Goal: Leave review/rating: Leave review/rating

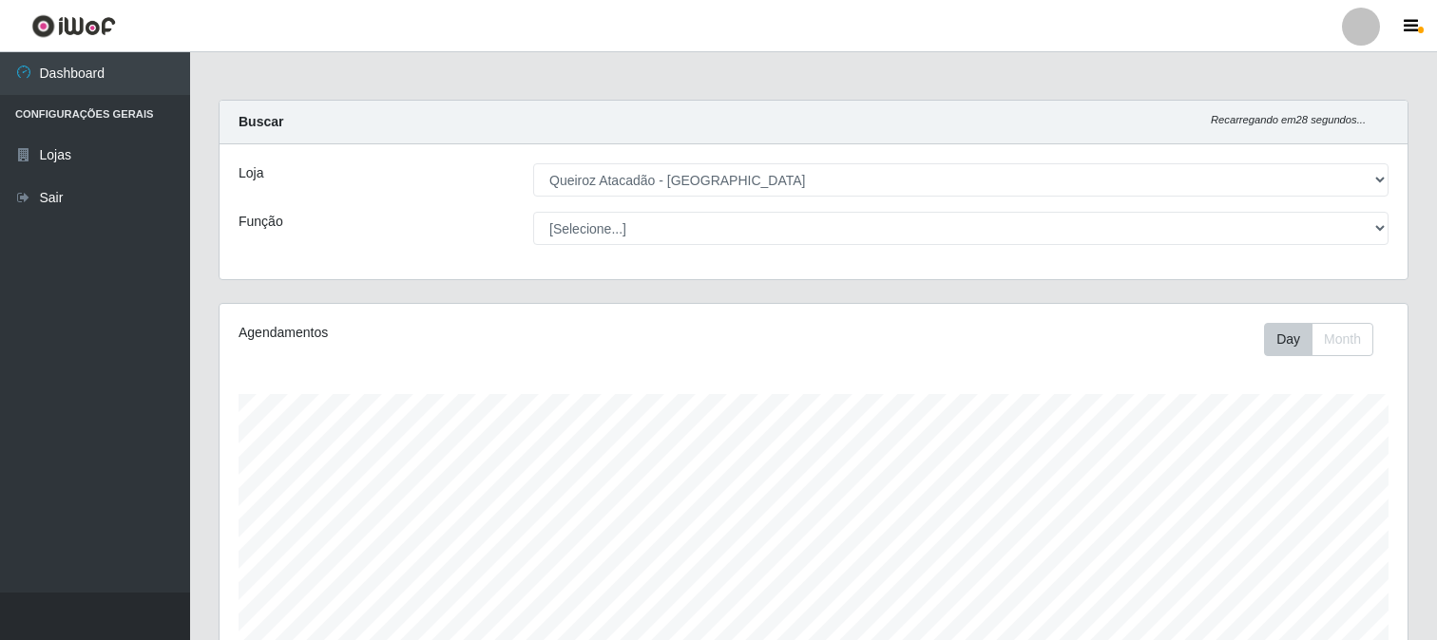
select select "464"
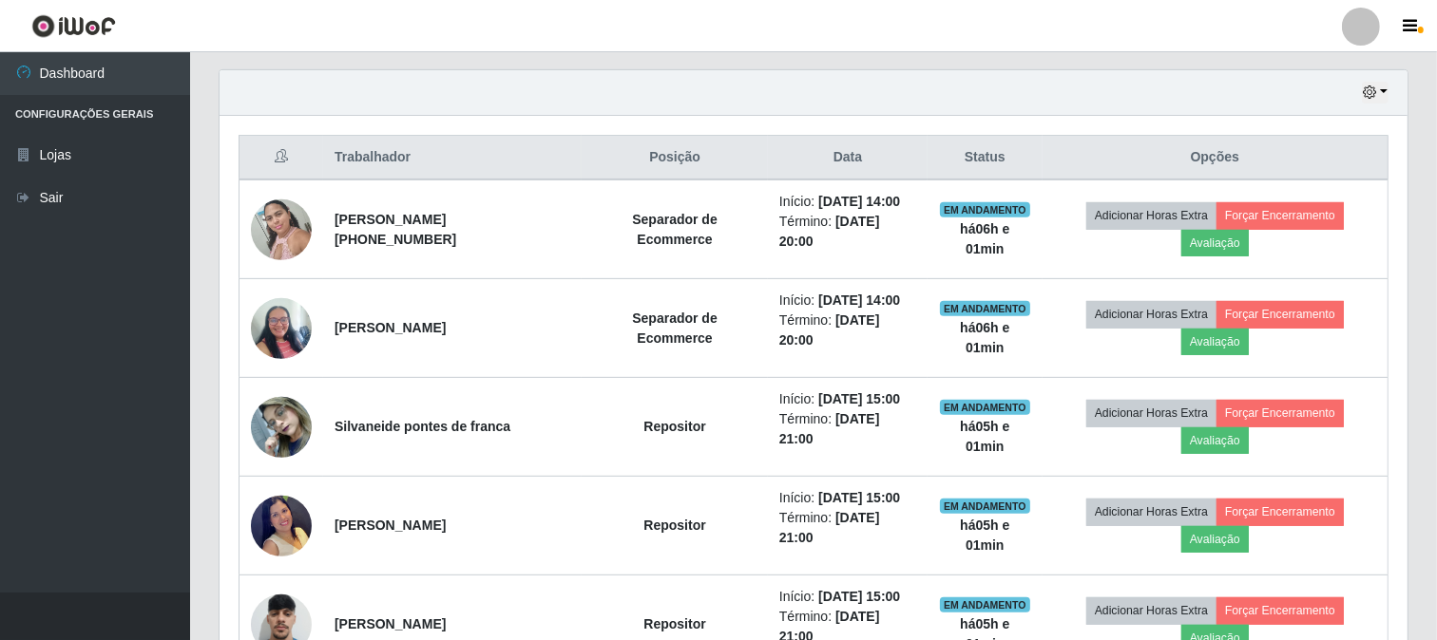
scroll to position [525, 0]
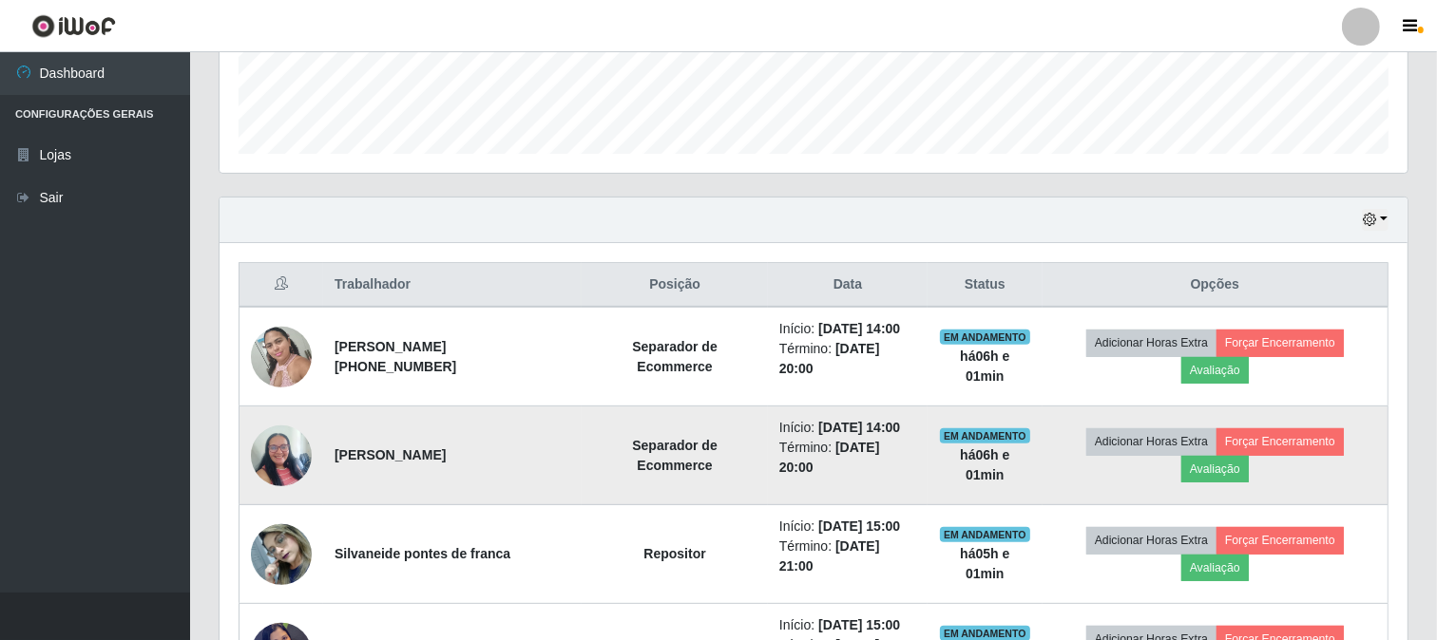
click at [1237, 416] on td "Adicionar Horas Extra Forçar Encerramento Avaliação" at bounding box center [1215, 456] width 346 height 99
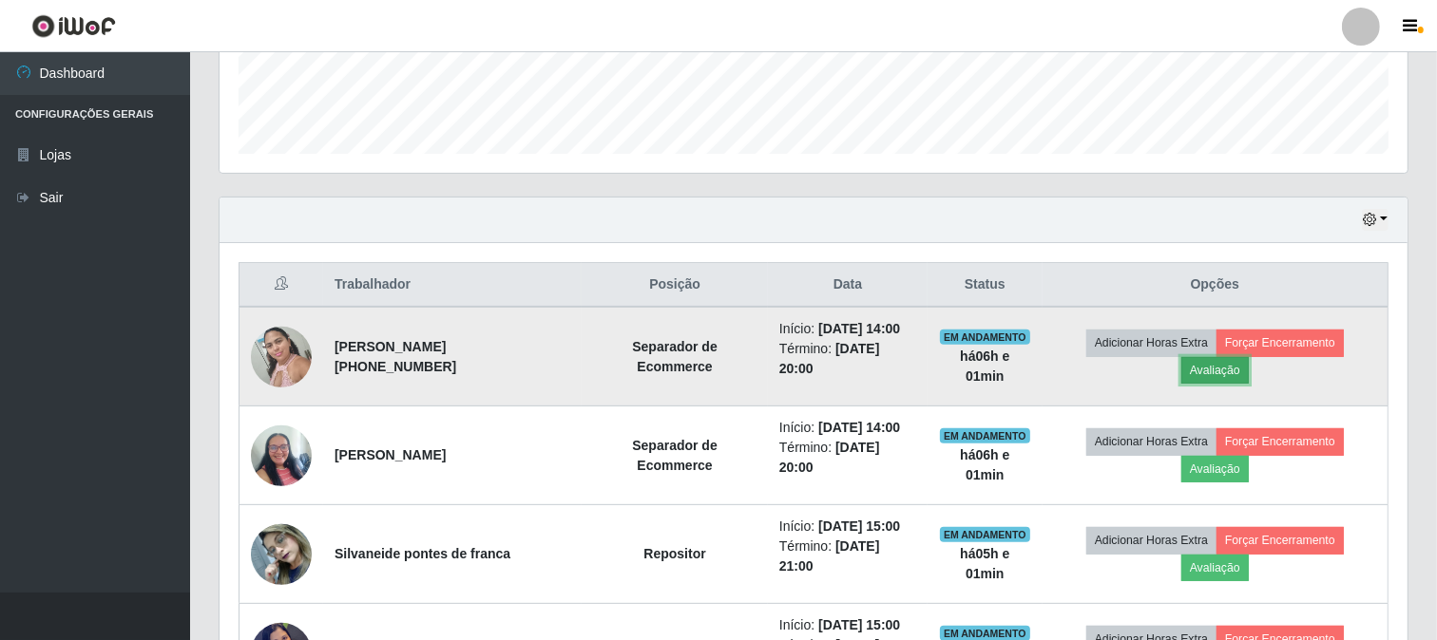
click at [1219, 376] on button "Avaliação" at bounding box center [1214, 370] width 67 height 27
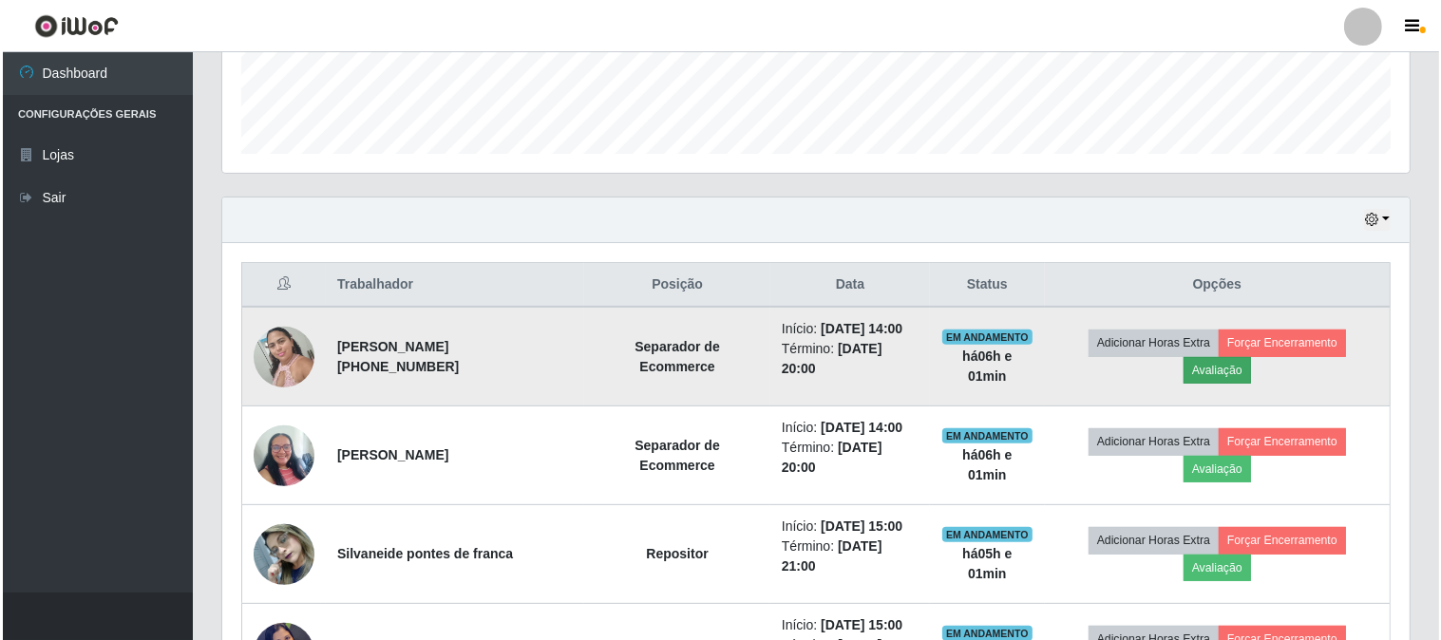
scroll to position [393, 1175]
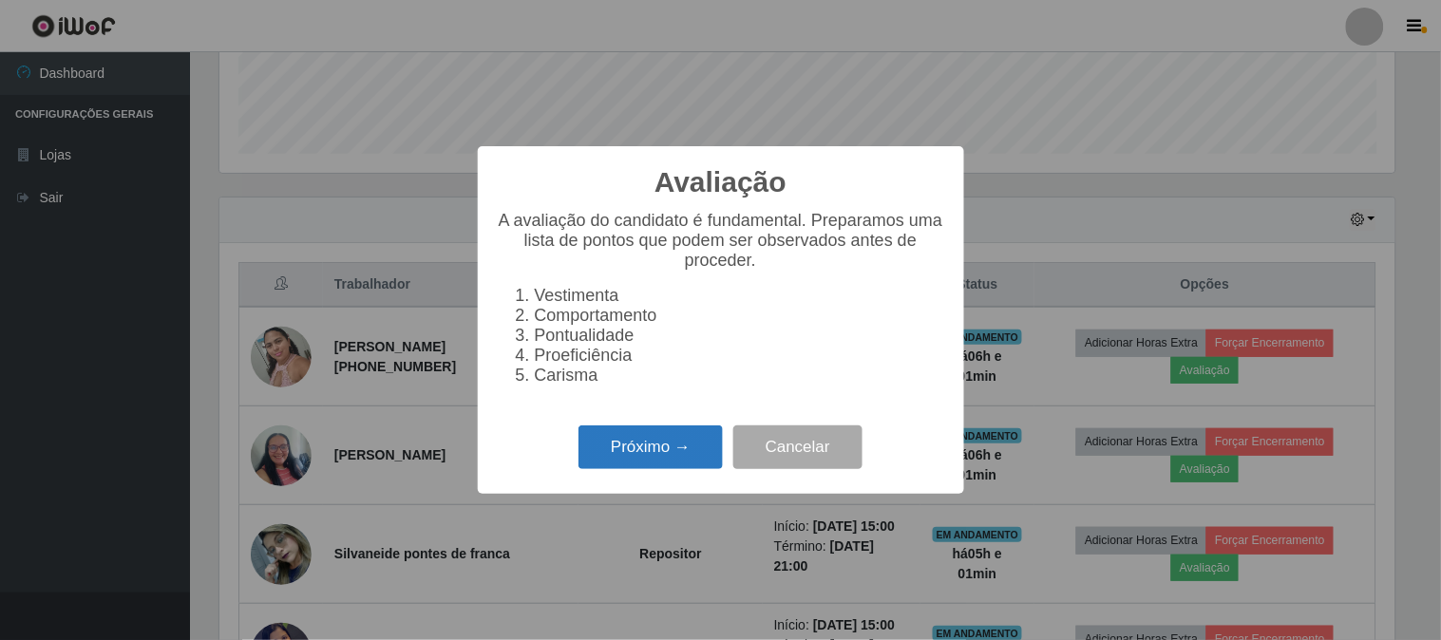
click at [627, 468] on button "Próximo →" at bounding box center [651, 448] width 144 height 45
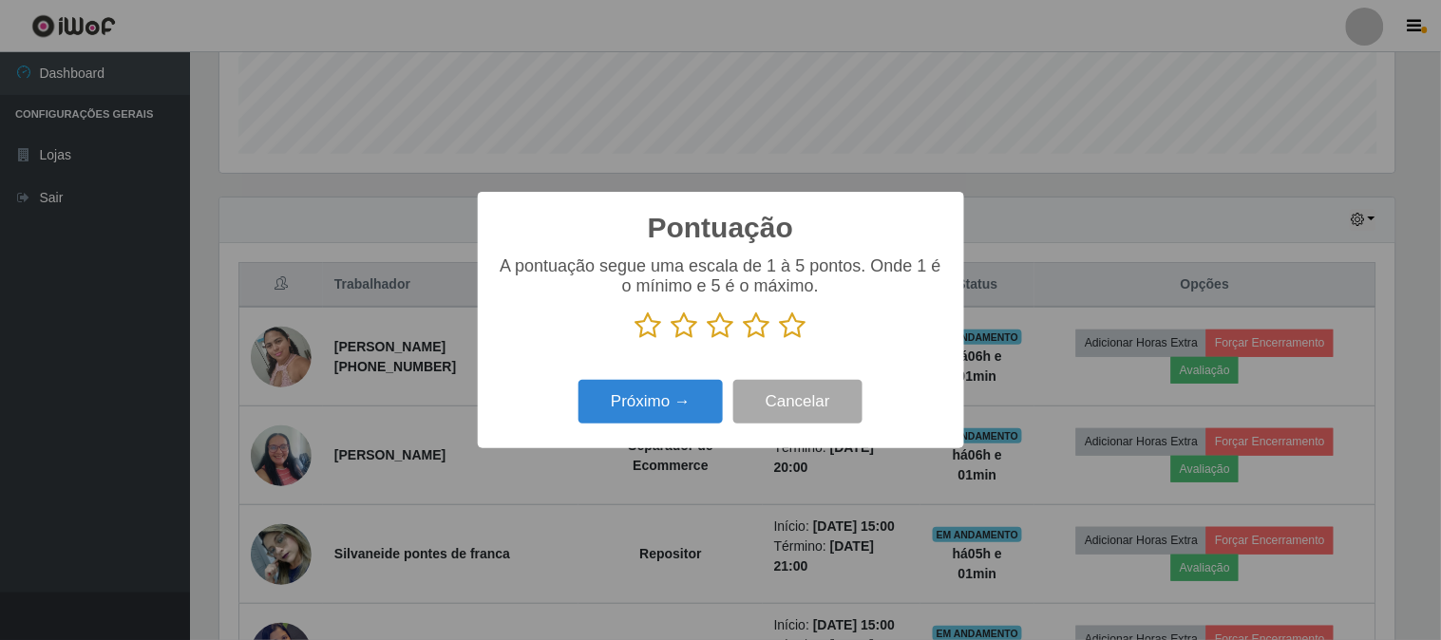
click at [792, 316] on icon at bounding box center [793, 326] width 27 height 29
click at [780, 340] on input "radio" at bounding box center [780, 340] width 0 height 0
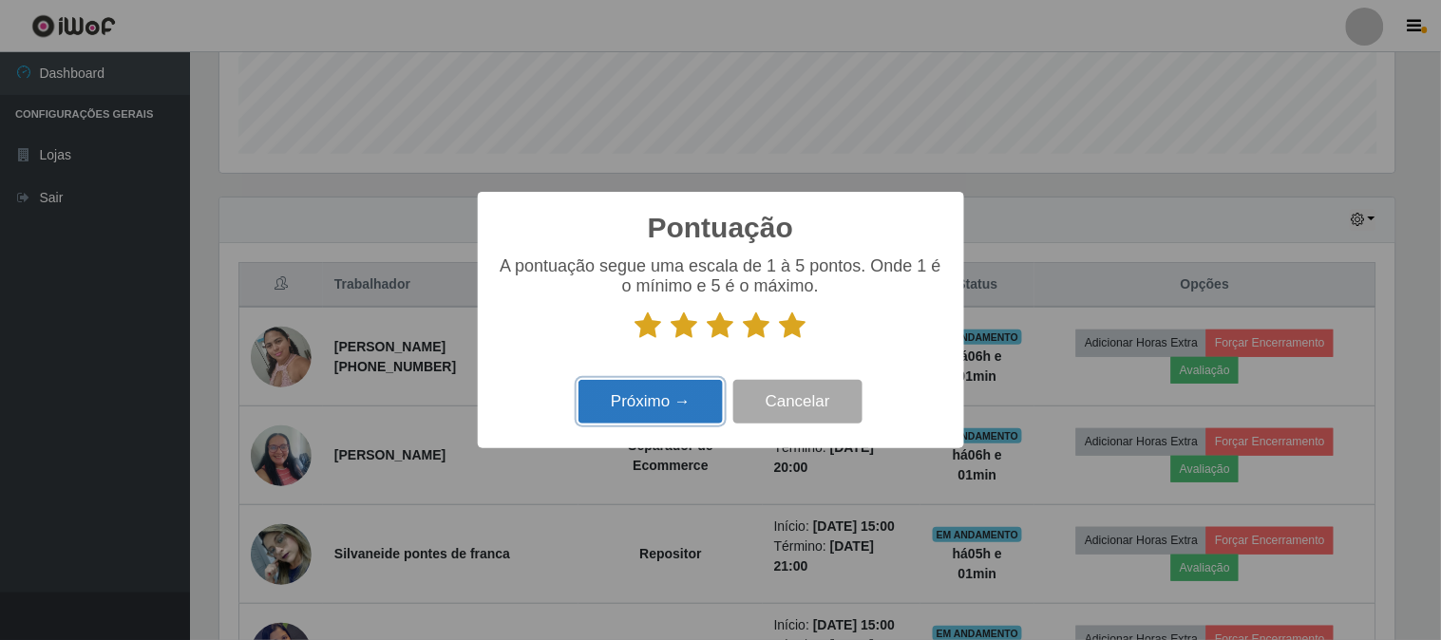
click at [706, 411] on button "Próximo →" at bounding box center [651, 402] width 144 height 45
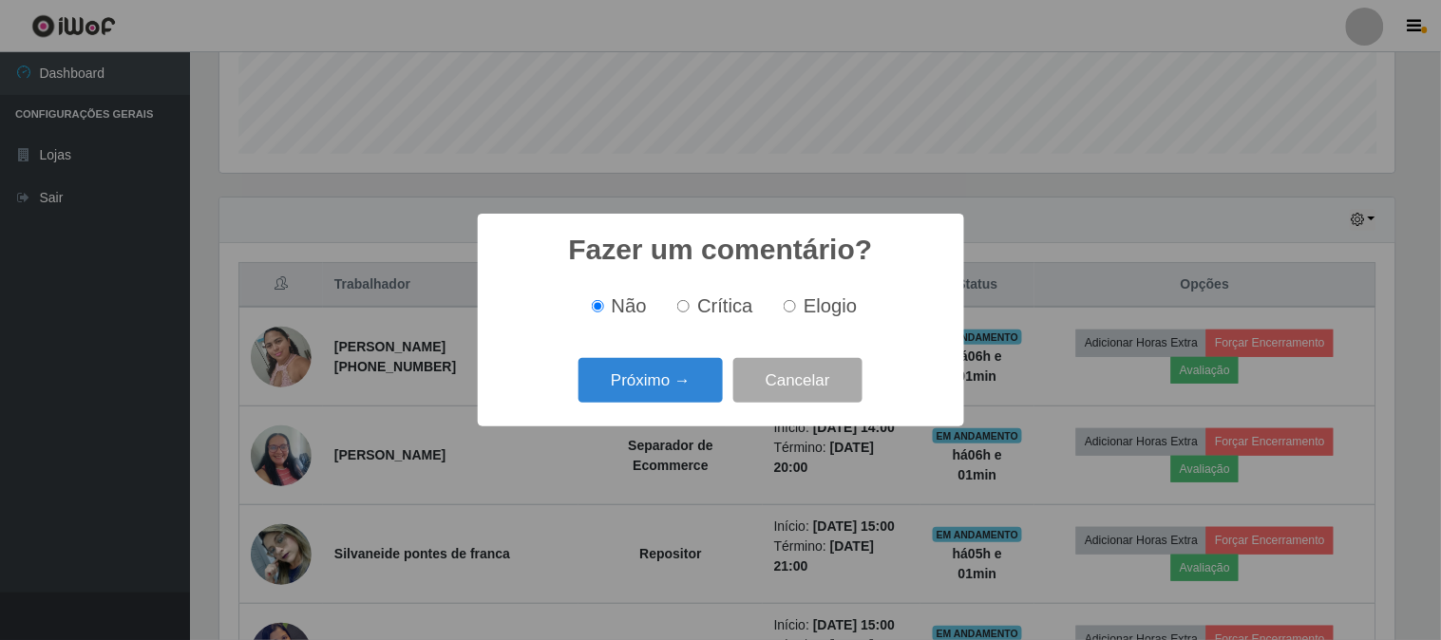
click at [804, 302] on span "Elogio" at bounding box center [830, 306] width 53 height 21
click at [796, 302] on input "Elogio" at bounding box center [790, 306] width 12 height 12
radio input "true"
click at [696, 378] on button "Próximo →" at bounding box center [651, 380] width 144 height 45
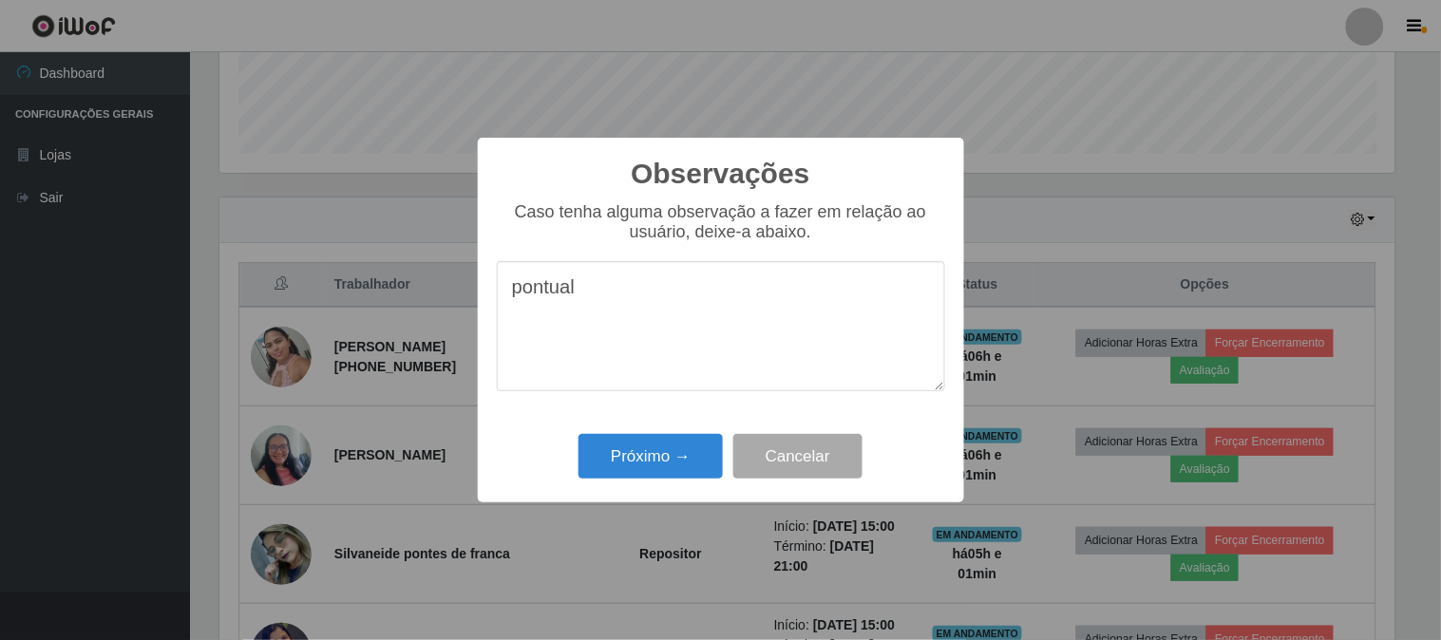
type textarea "pontual"
drag, startPoint x: 884, startPoint y: 393, endPoint x: 939, endPoint y: 489, distance: 110.7
click at [939, 489] on div "Observações × Caso tenha alguma observação a fazer em relação ao usuário, deixe…" at bounding box center [721, 321] width 487 height 366
click at [637, 451] on button "Próximo →" at bounding box center [651, 456] width 144 height 45
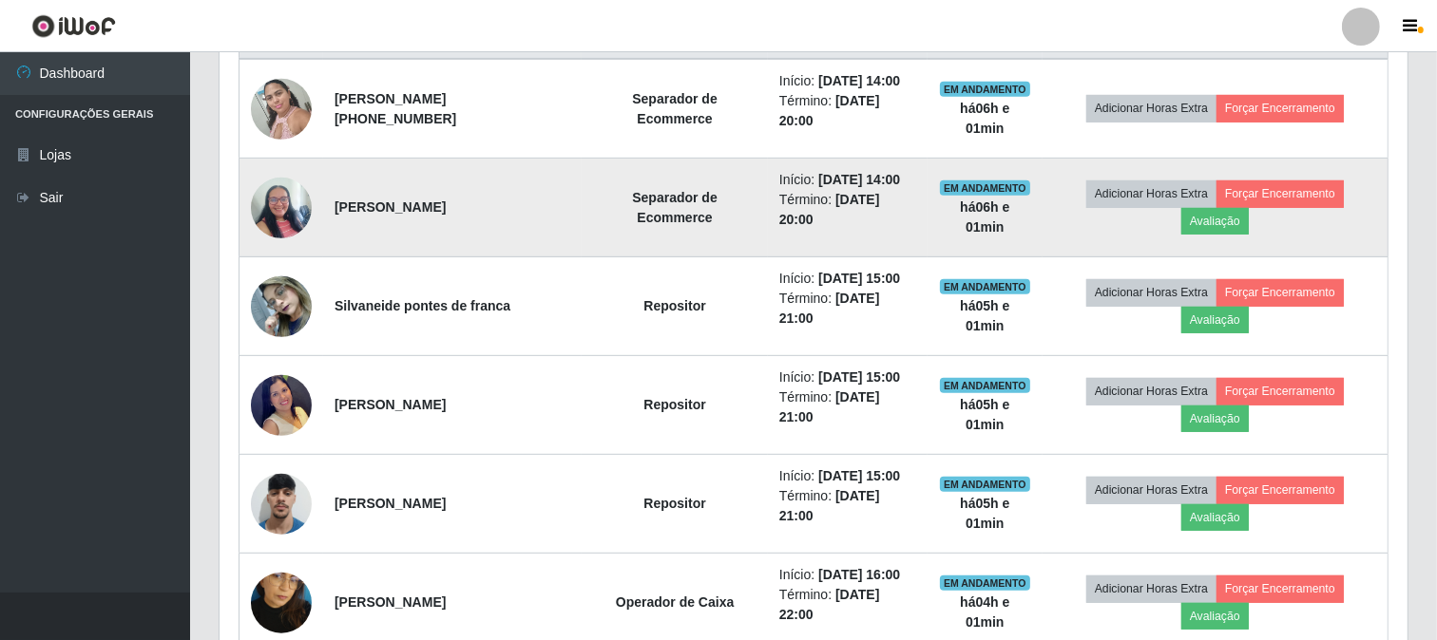
scroll to position [736, 0]
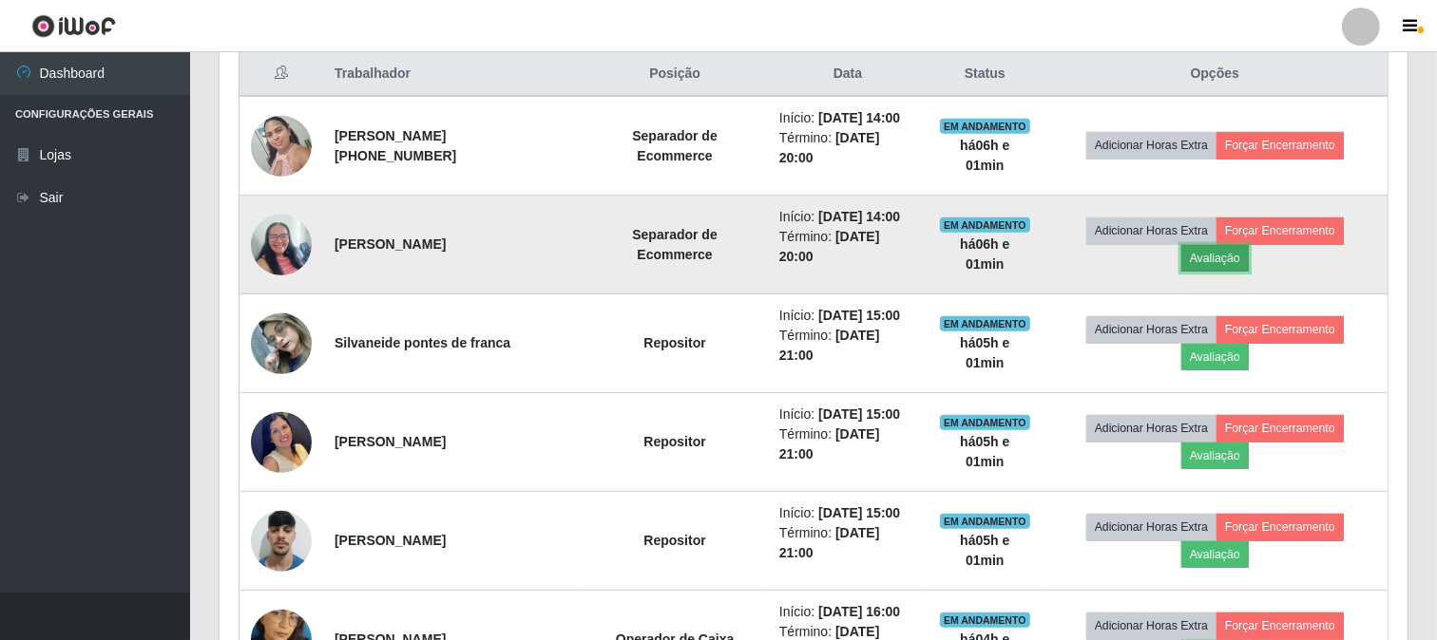
click at [1247, 255] on button "Avaliação" at bounding box center [1214, 258] width 67 height 27
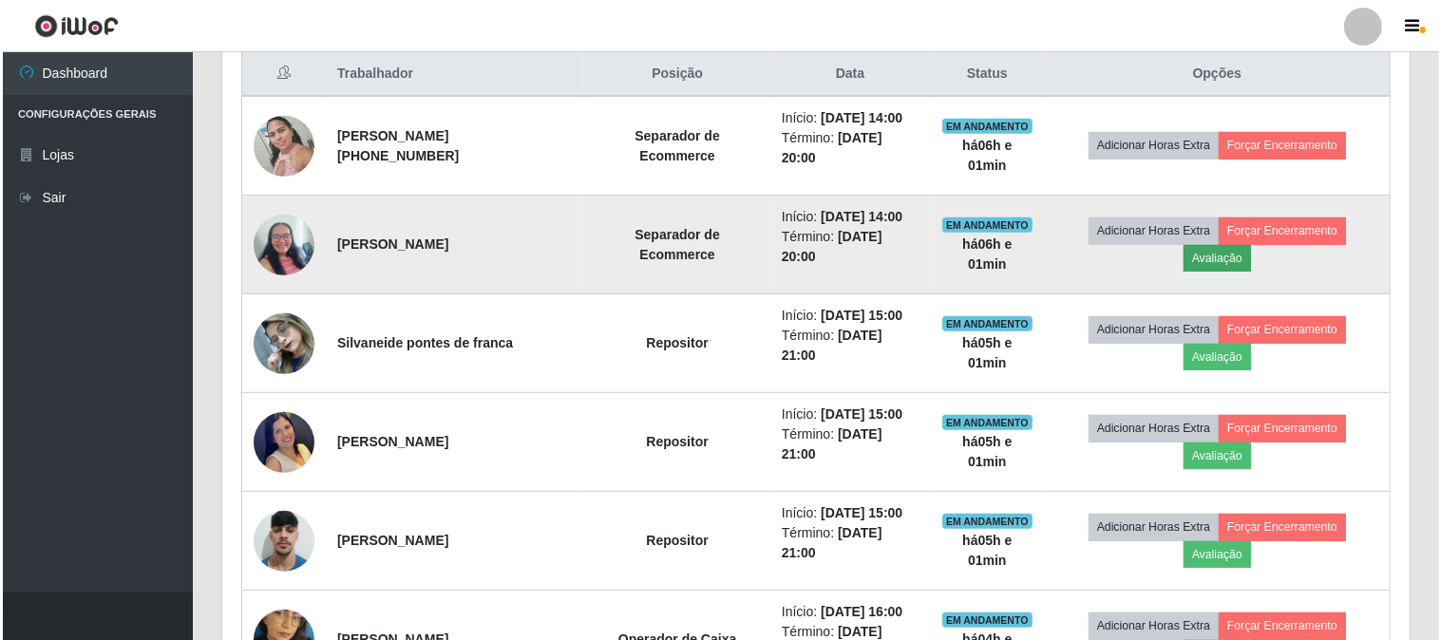
scroll to position [393, 1175]
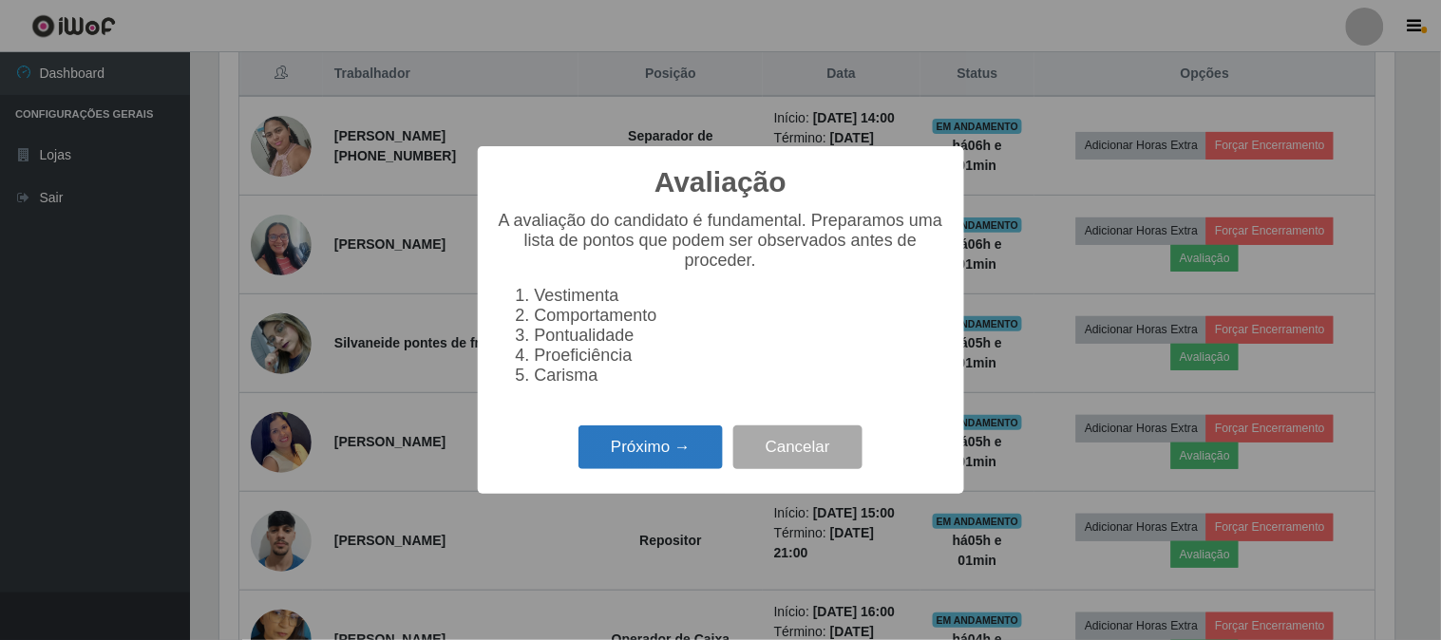
click at [668, 458] on button "Próximo →" at bounding box center [651, 448] width 144 height 45
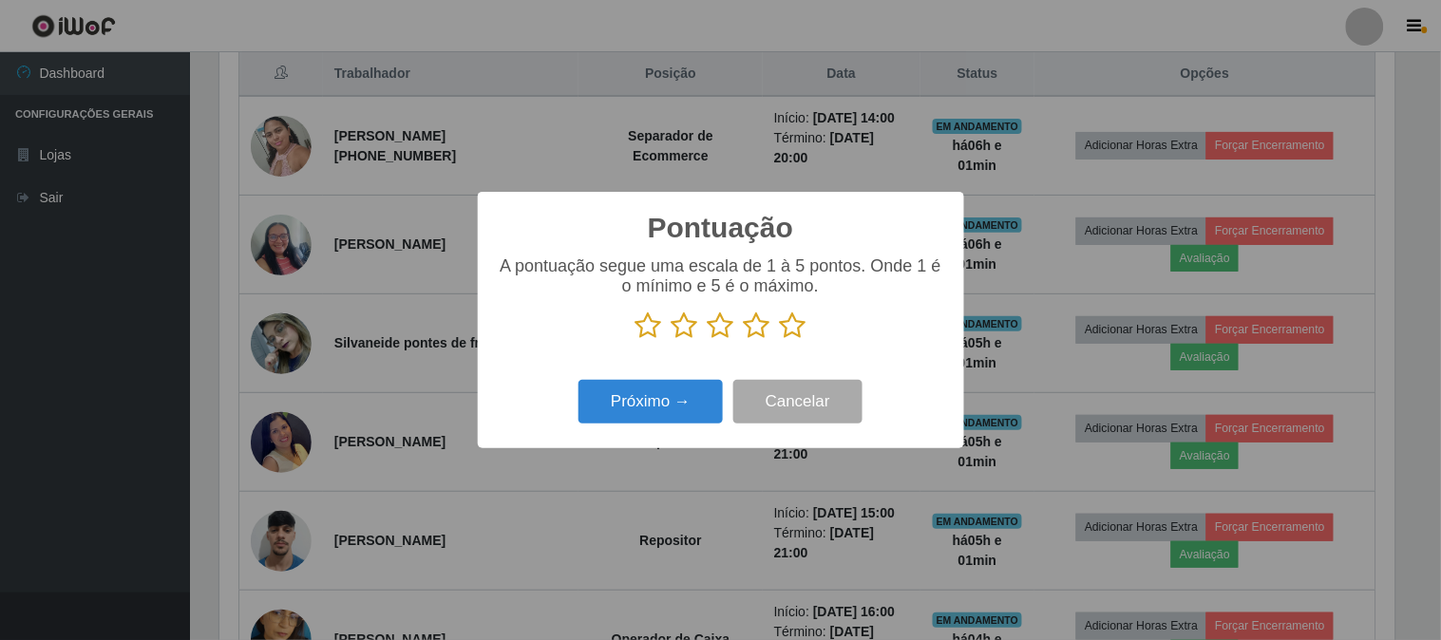
click at [795, 317] on icon at bounding box center [793, 326] width 27 height 29
click at [780, 340] on input "radio" at bounding box center [780, 340] width 0 height 0
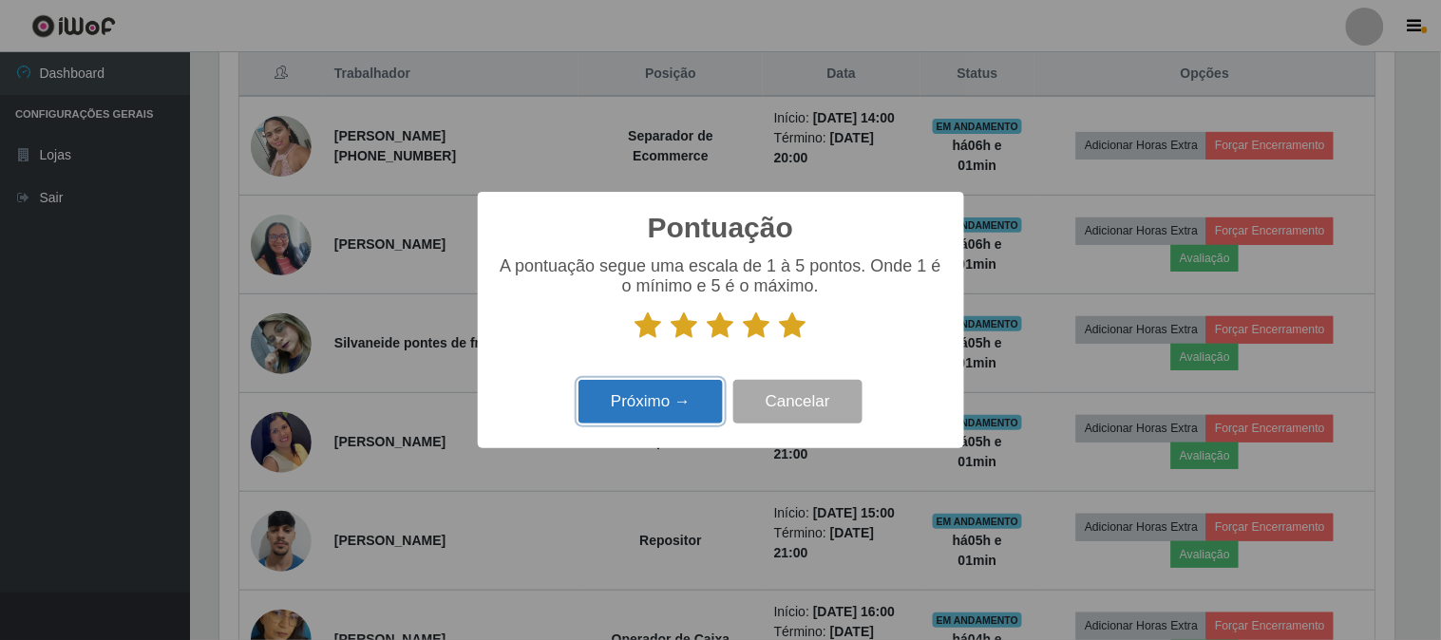
click at [666, 396] on button "Próximo →" at bounding box center [651, 402] width 144 height 45
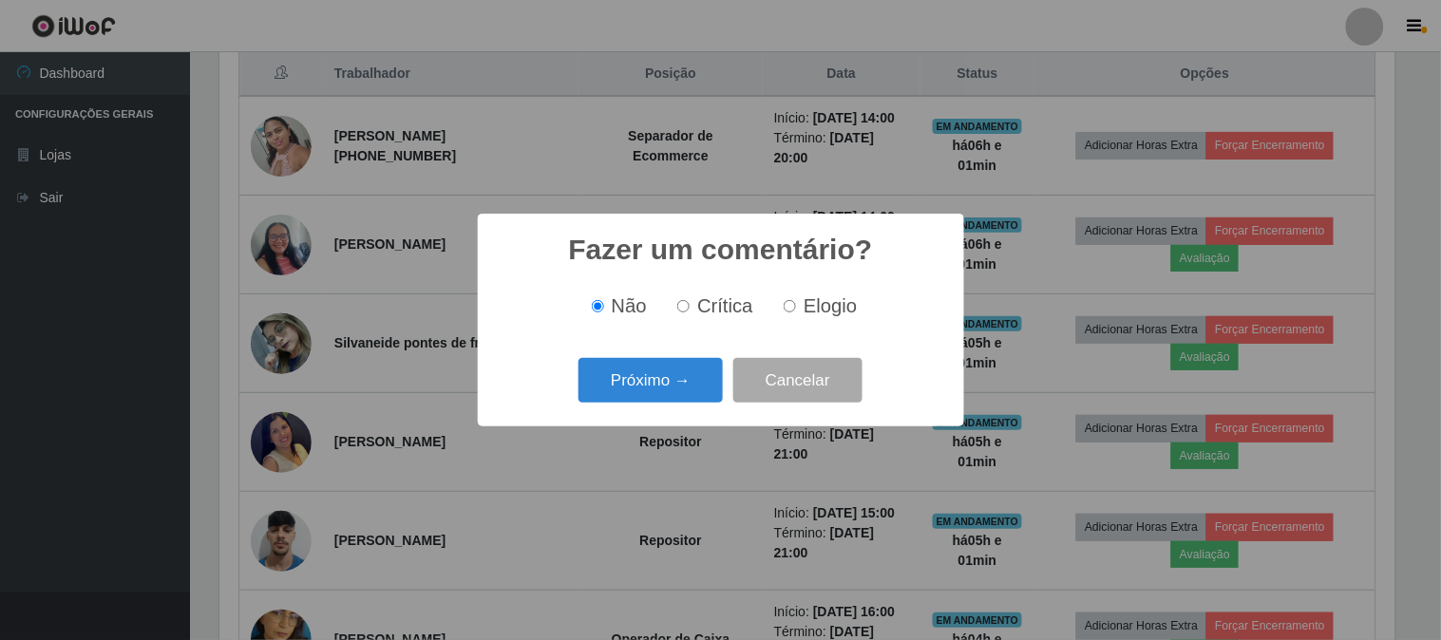
click at [783, 315] on label "Elogio" at bounding box center [816, 307] width 81 height 22
click at [784, 313] on input "Elogio" at bounding box center [790, 306] width 12 height 12
radio input "true"
click at [678, 377] on button "Próximo →" at bounding box center [651, 380] width 144 height 45
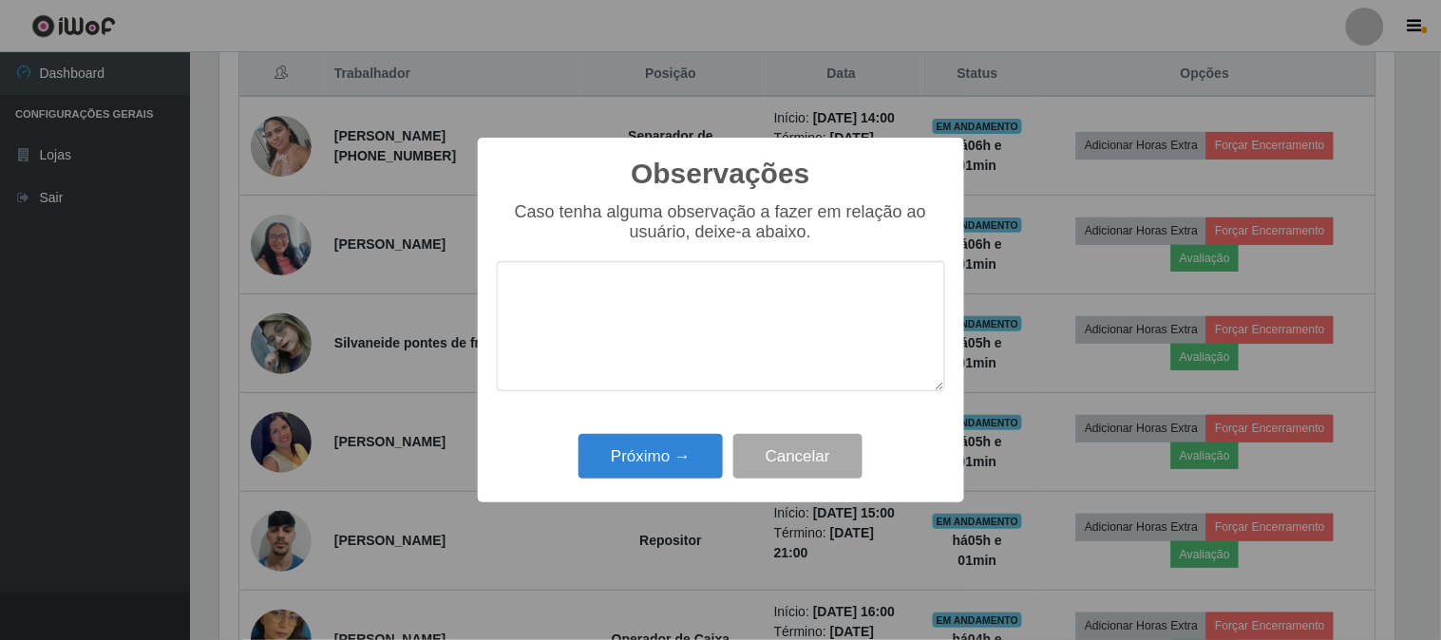
click at [676, 333] on textarea at bounding box center [721, 326] width 449 height 130
type textarea "pontual e simpatica"
click at [652, 471] on button "Próximo →" at bounding box center [651, 456] width 144 height 45
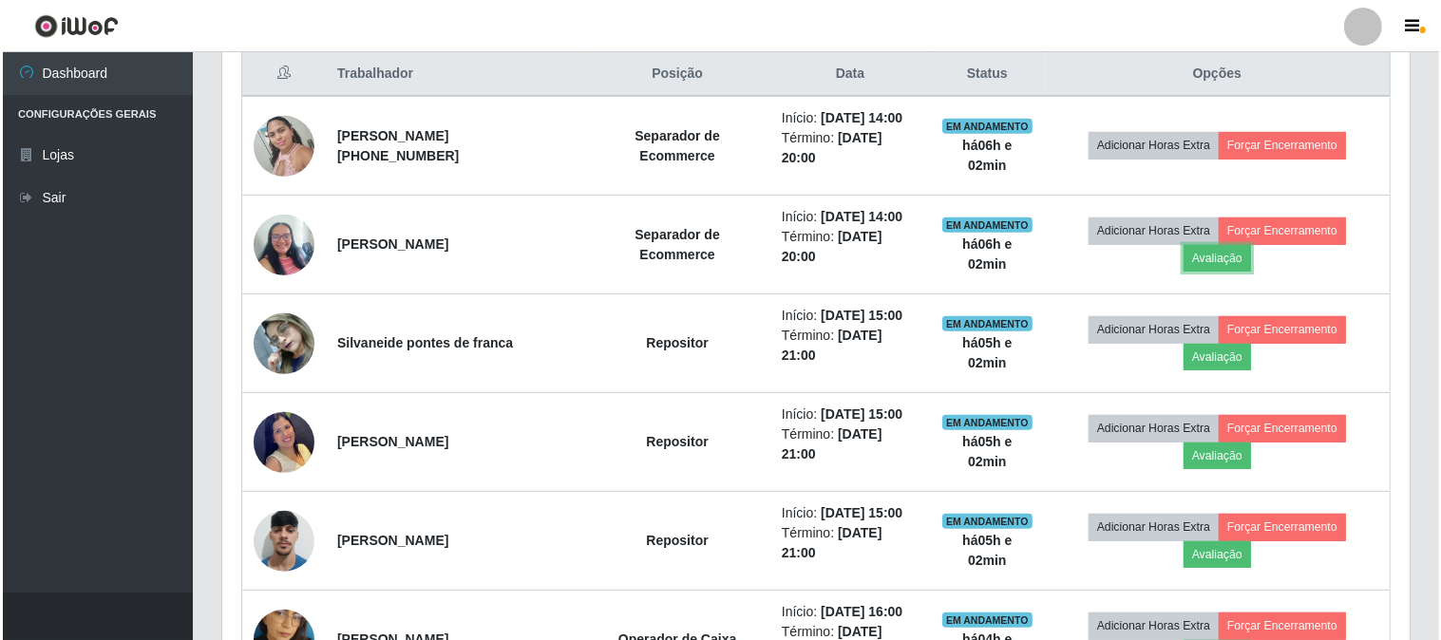
scroll to position [393, 1188]
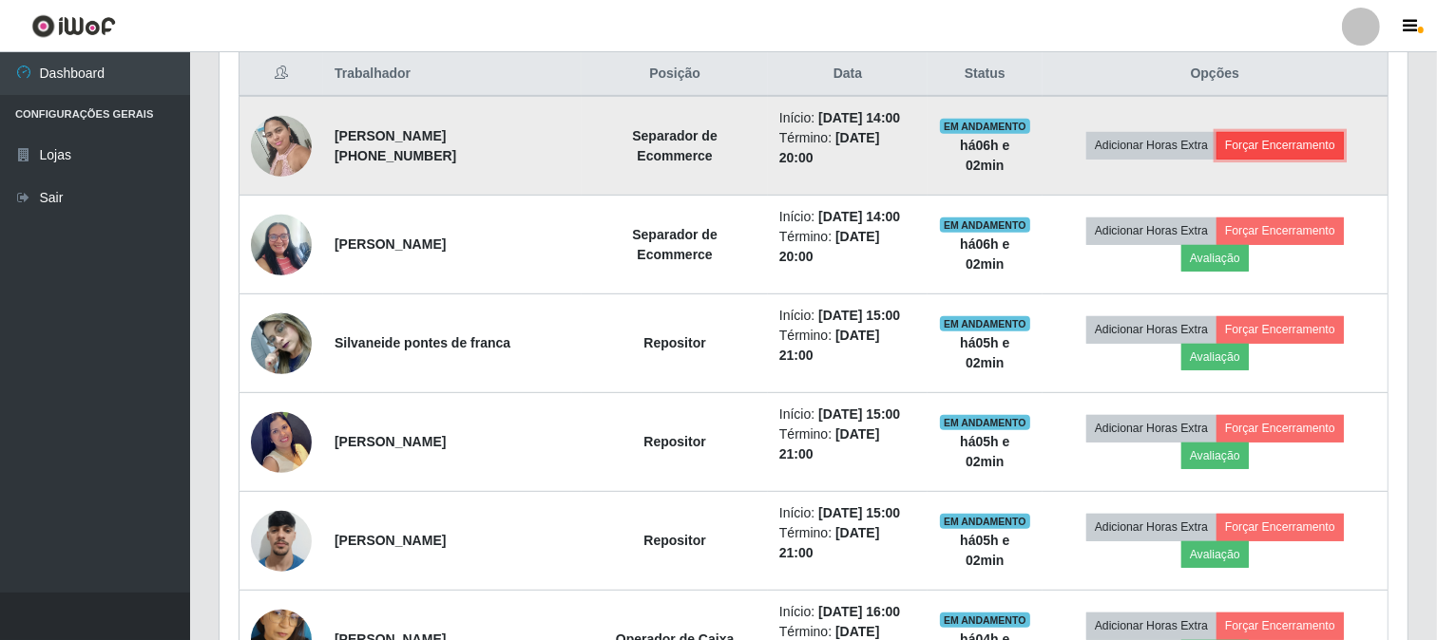
click at [1315, 144] on button "Forçar Encerramento" at bounding box center [1279, 145] width 127 height 27
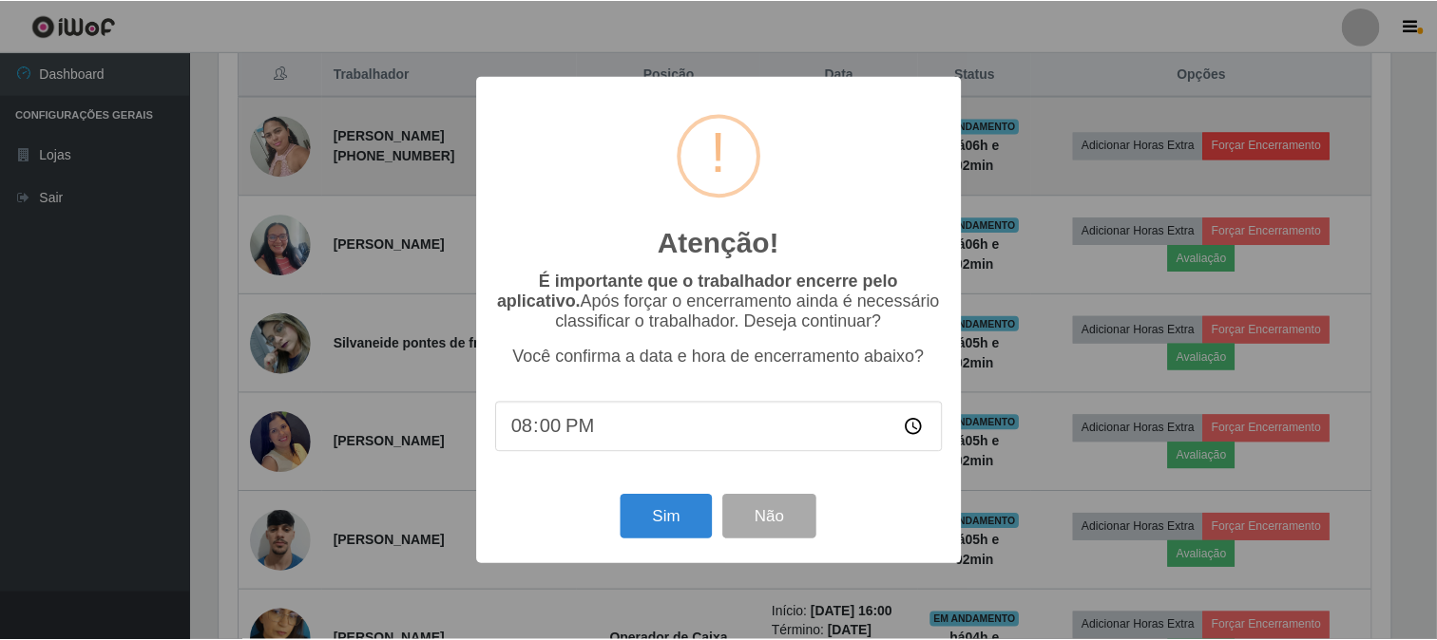
scroll to position [393, 1175]
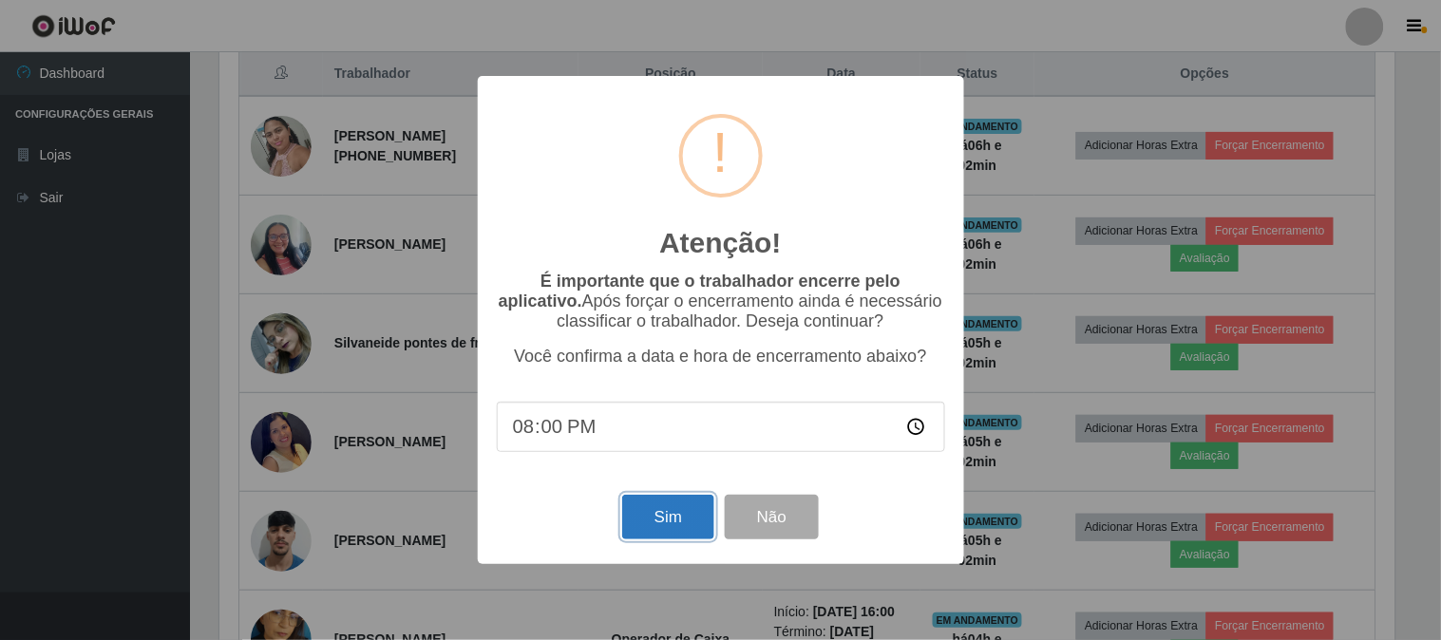
click at [669, 516] on button "Sim" at bounding box center [668, 517] width 92 height 45
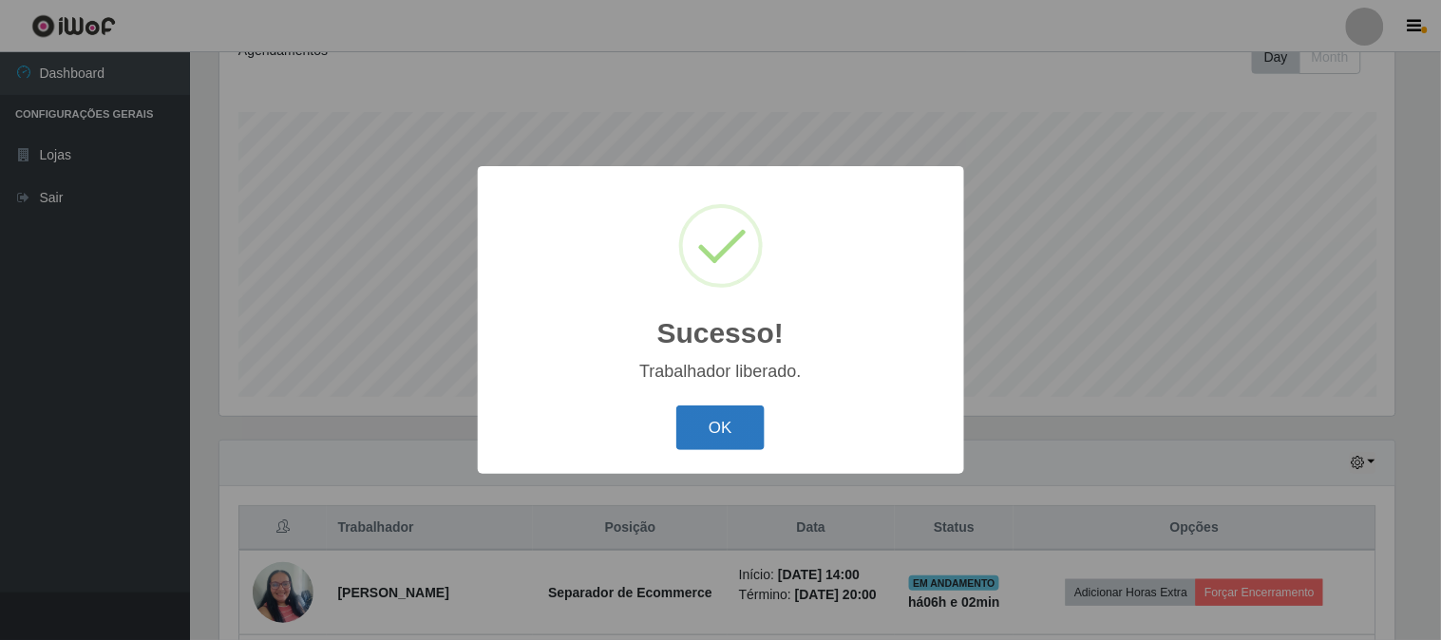
click at [709, 420] on button "OK" at bounding box center [721, 428] width 88 height 45
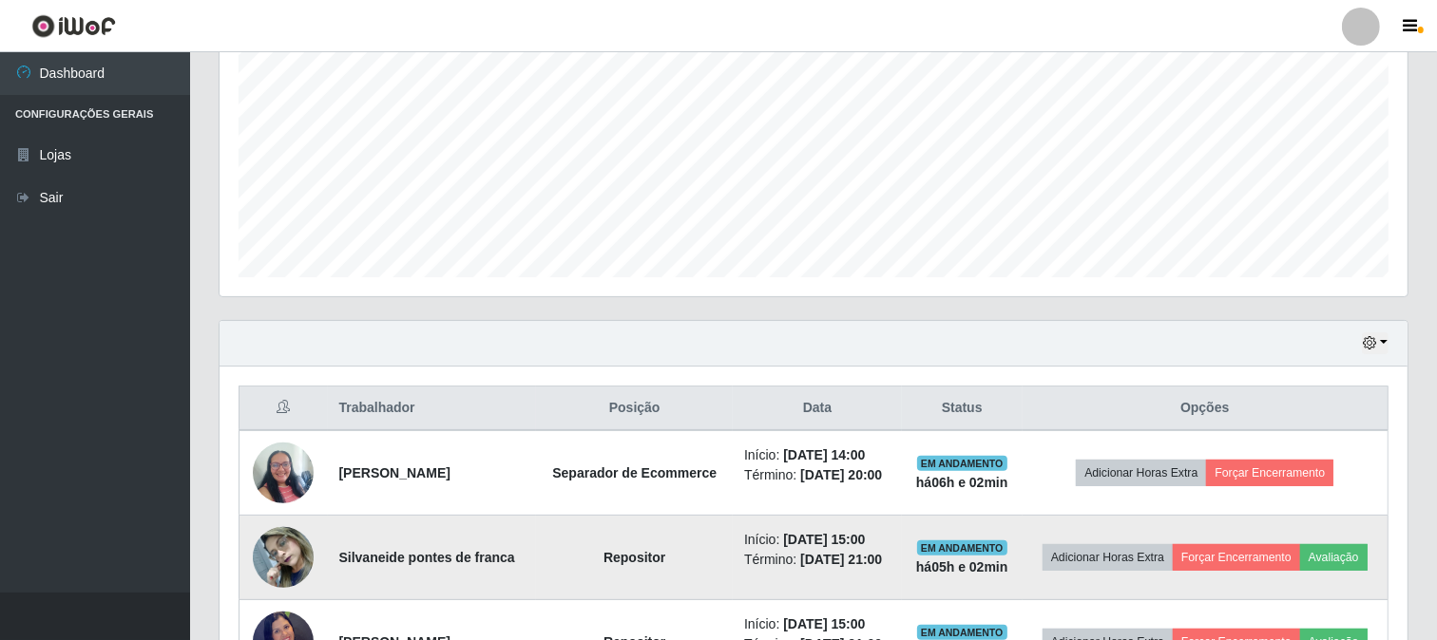
scroll to position [600, 0]
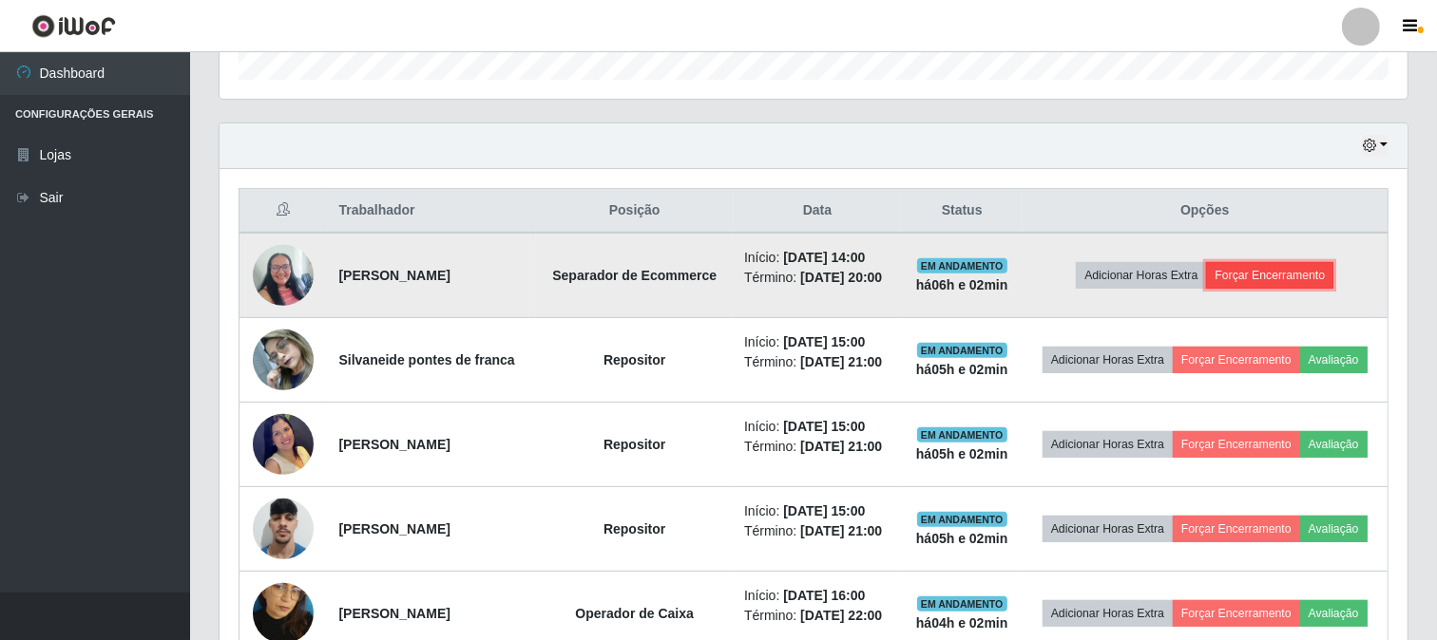
click at [1269, 288] on button "Forçar Encerramento" at bounding box center [1269, 275] width 127 height 27
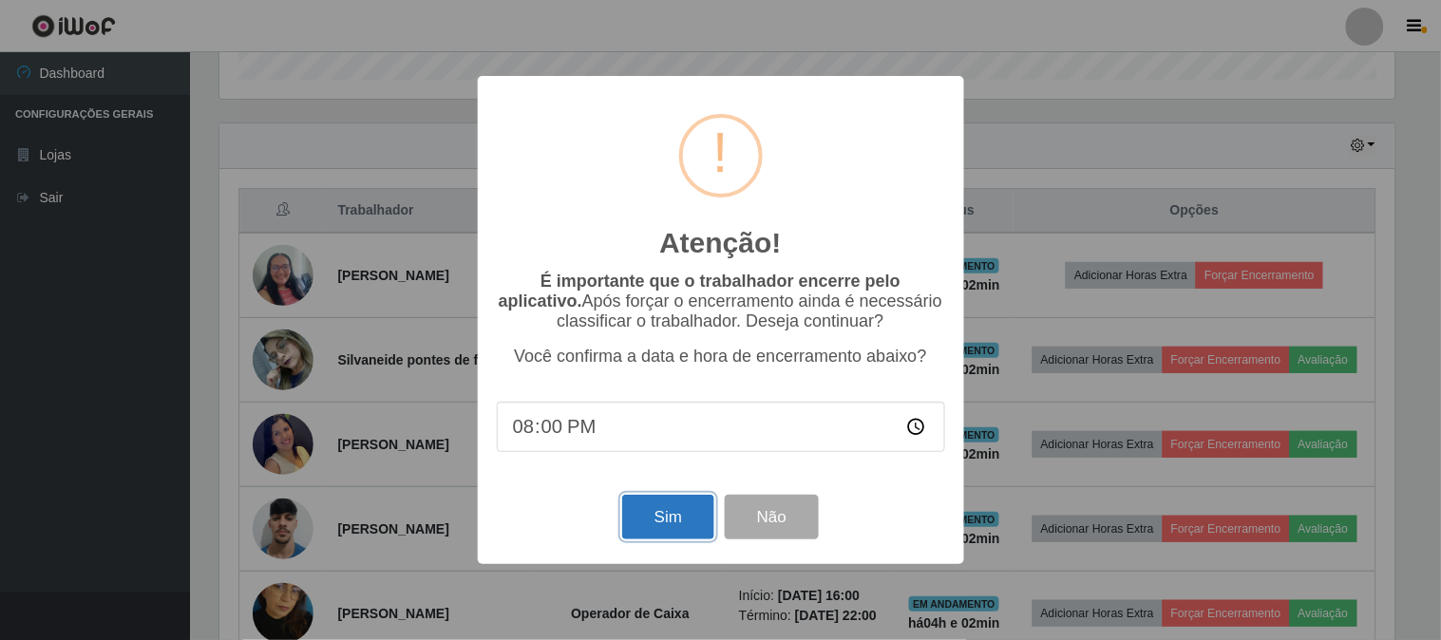
click at [675, 525] on button "Sim" at bounding box center [668, 517] width 92 height 45
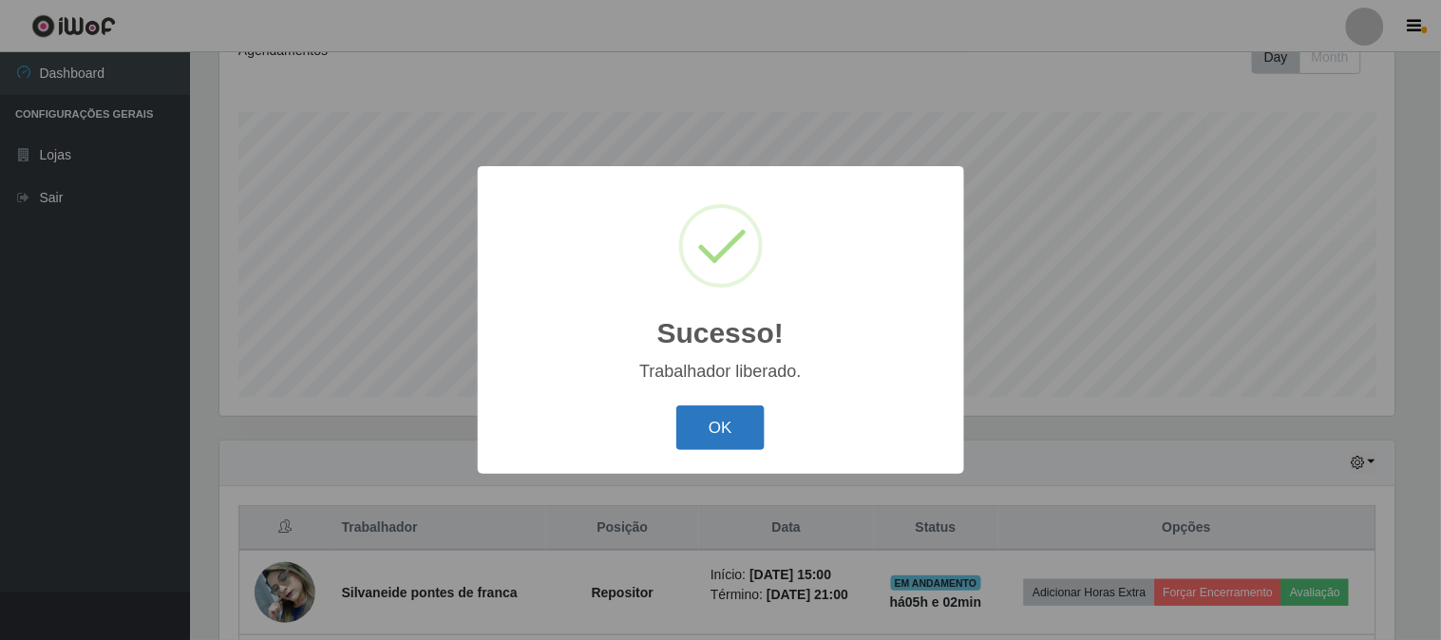
click at [762, 410] on button "OK" at bounding box center [721, 428] width 88 height 45
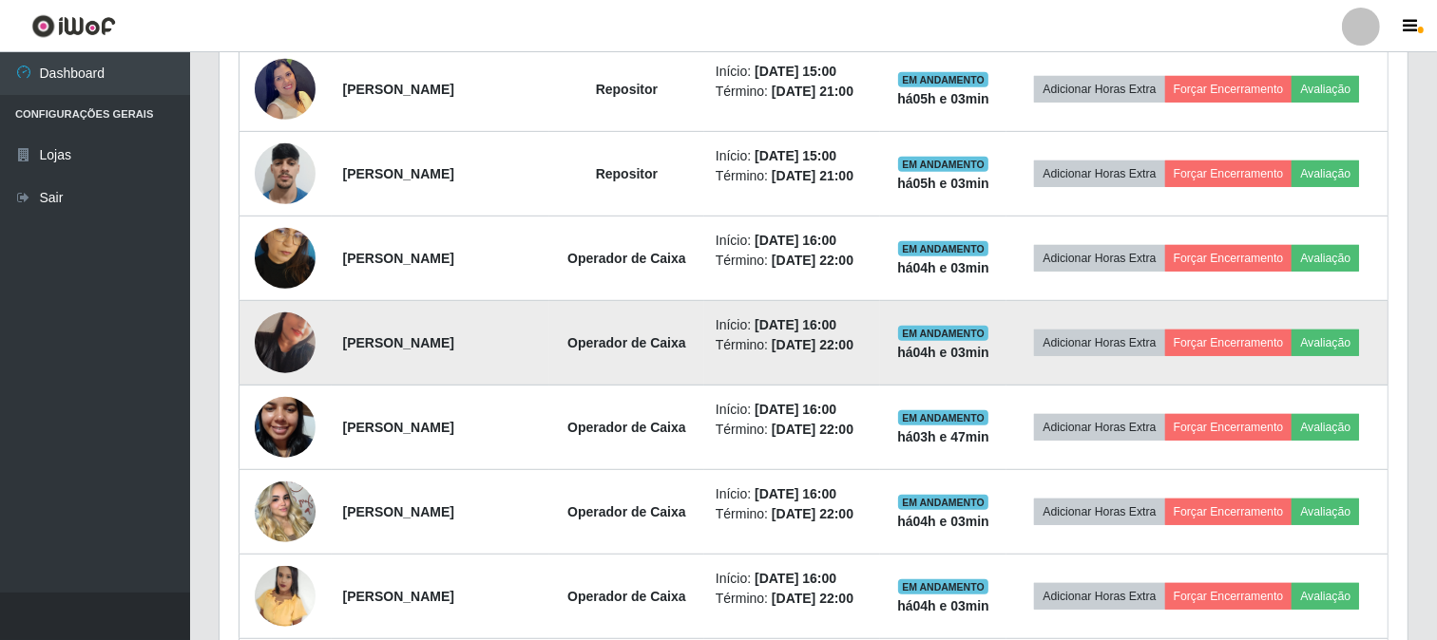
scroll to position [833, 0]
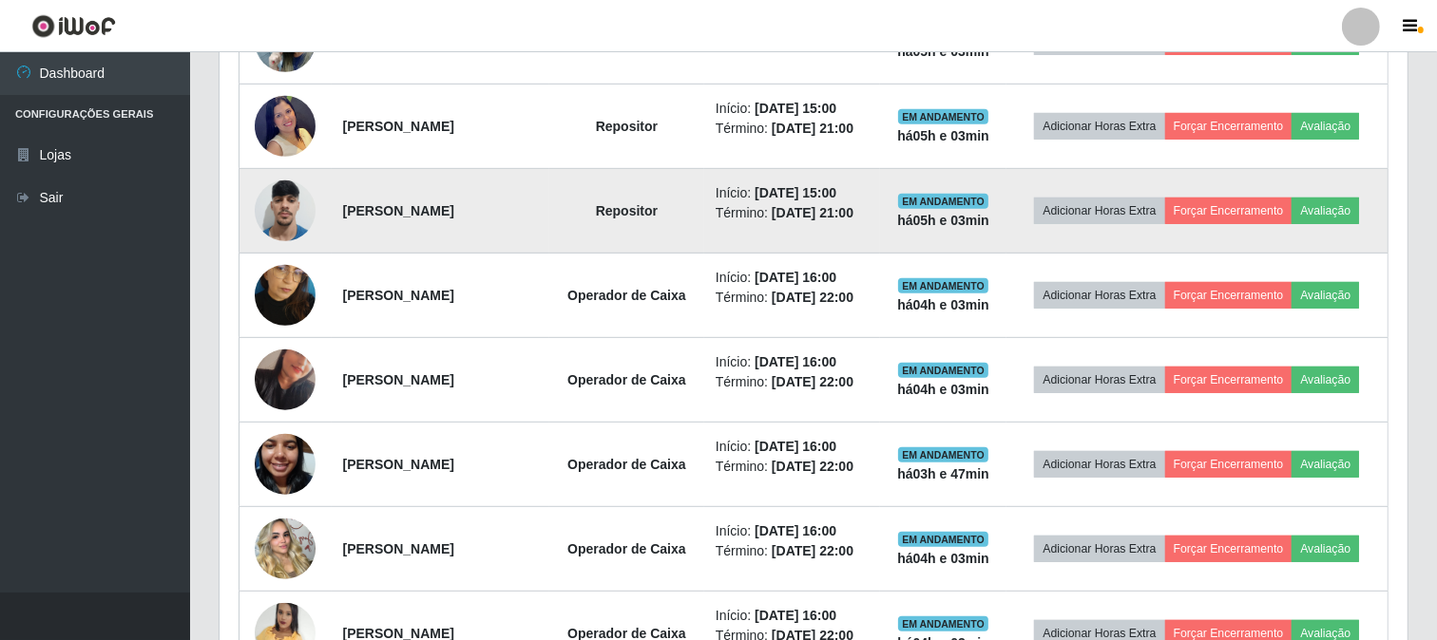
click at [281, 212] on img at bounding box center [285, 210] width 61 height 81
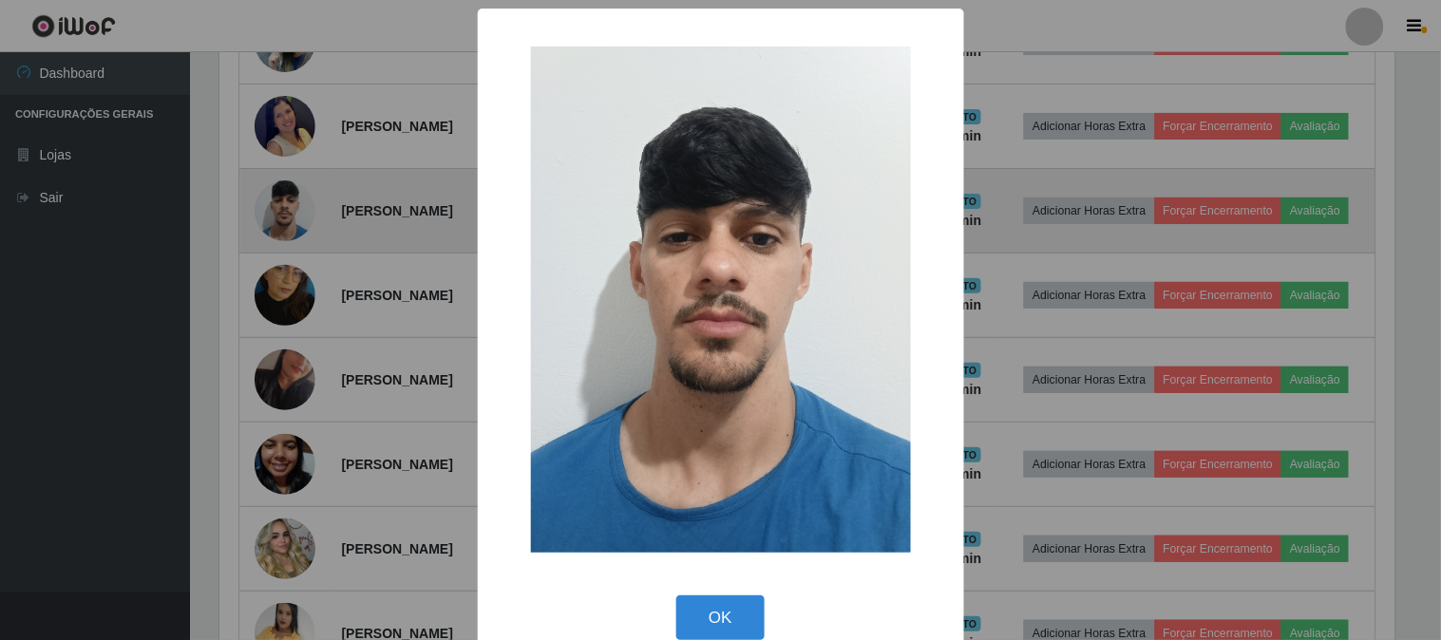
click at [281, 212] on div "× OK Cancel" at bounding box center [720, 320] width 1441 height 640
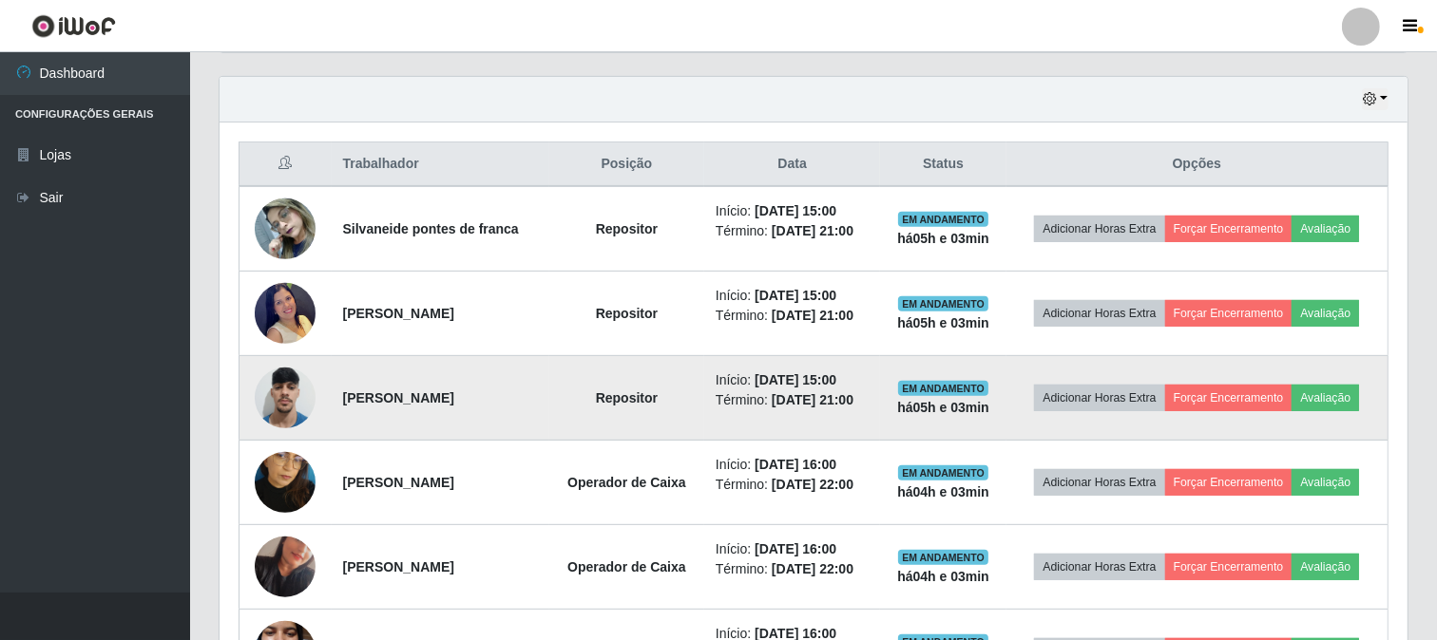
scroll to position [622, 0]
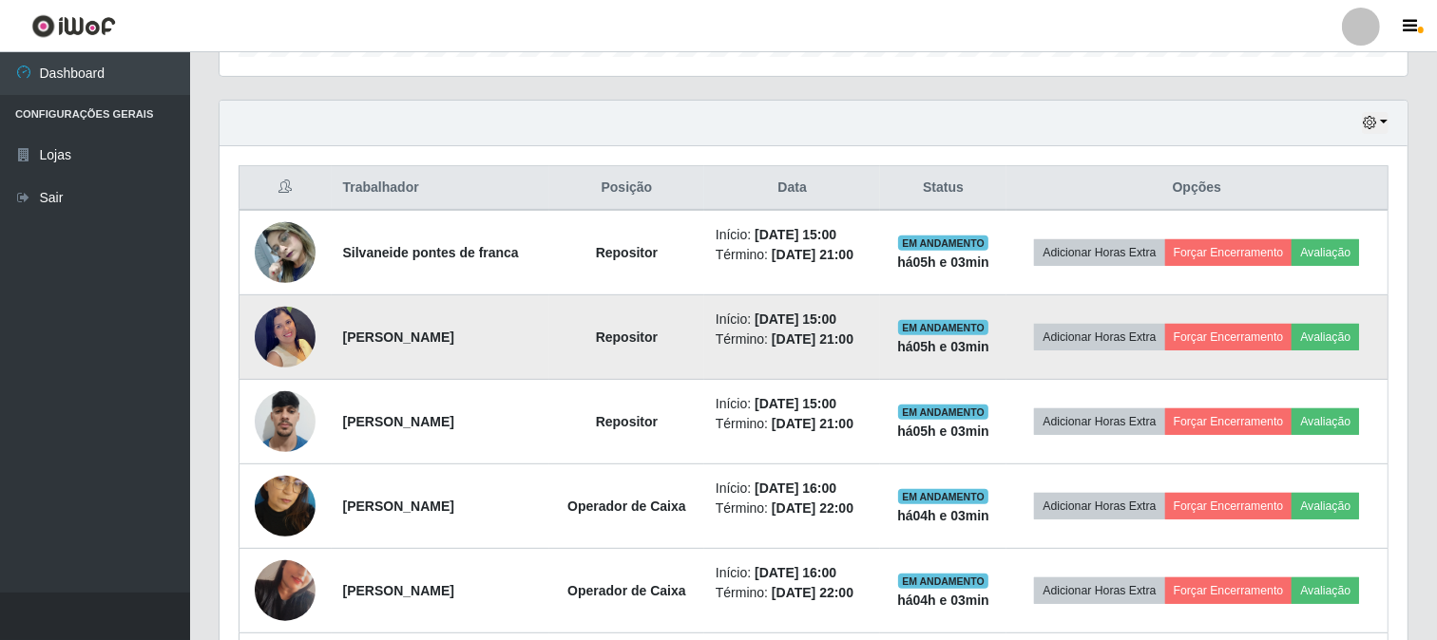
click at [296, 320] on img at bounding box center [285, 337] width 61 height 85
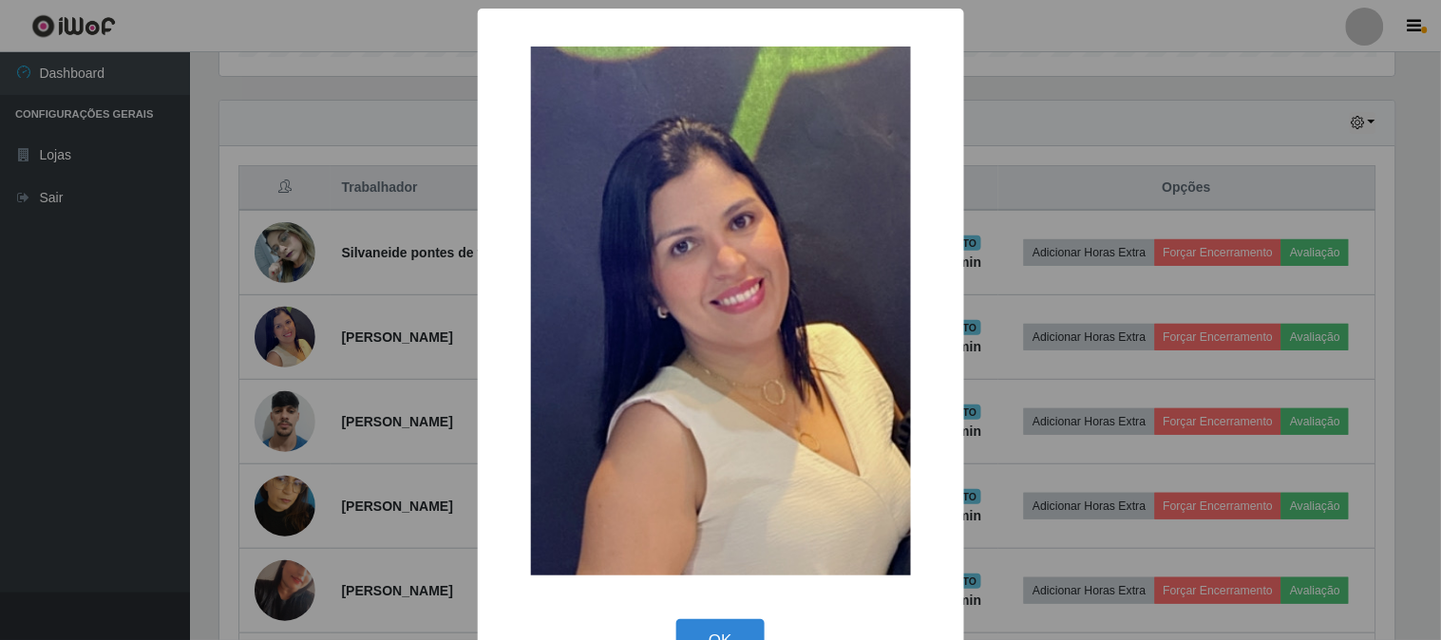
click at [296, 321] on div "× OK Cancel" at bounding box center [720, 320] width 1441 height 640
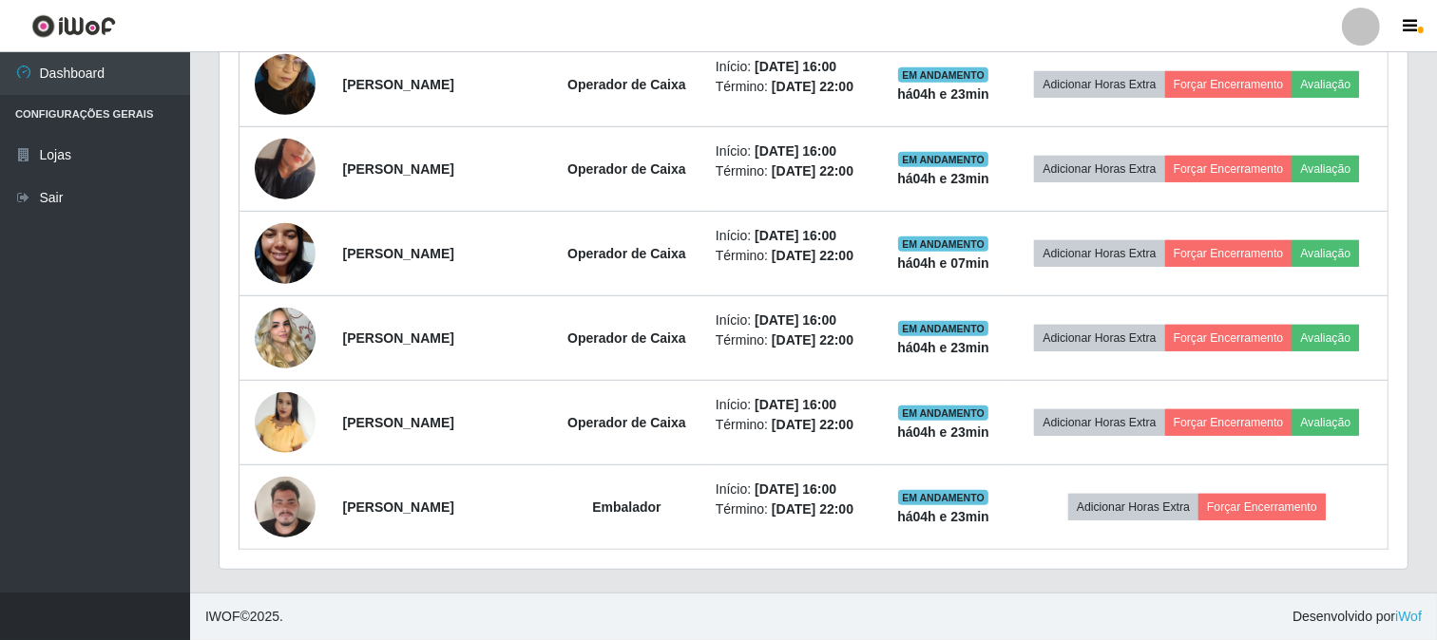
scroll to position [622, 0]
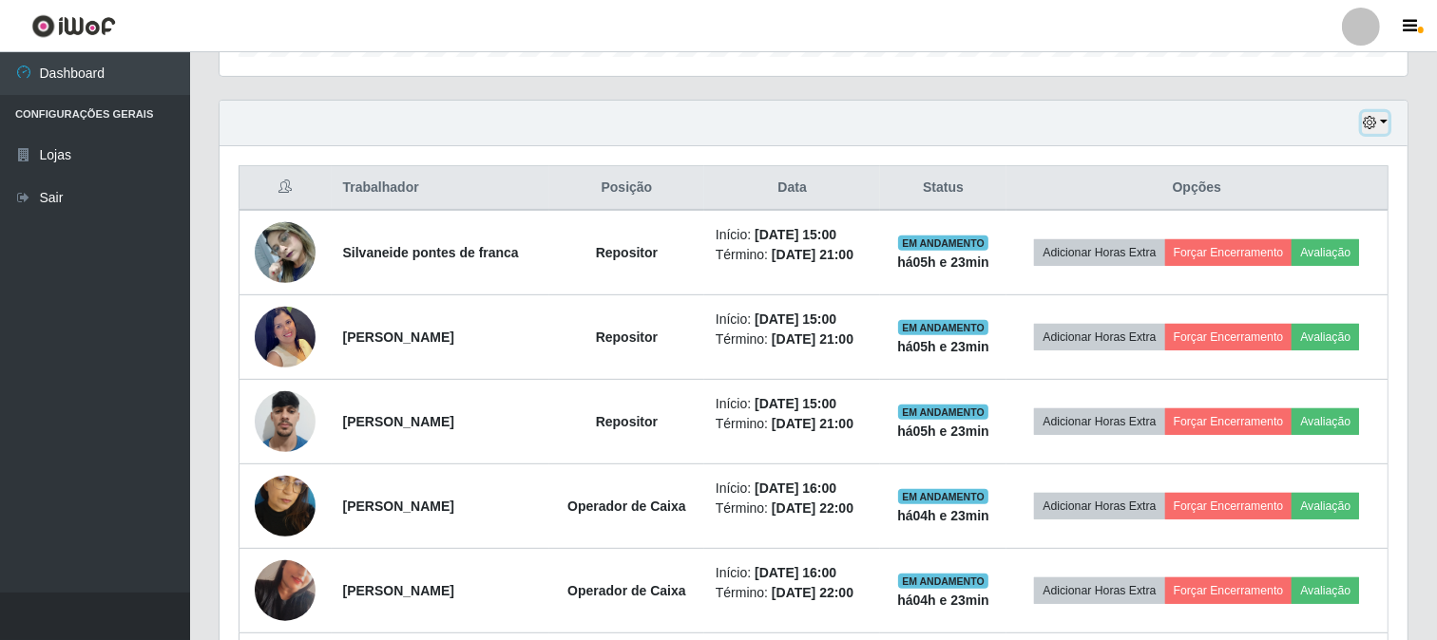
click at [1384, 124] on button "button" at bounding box center [1375, 123] width 27 height 22
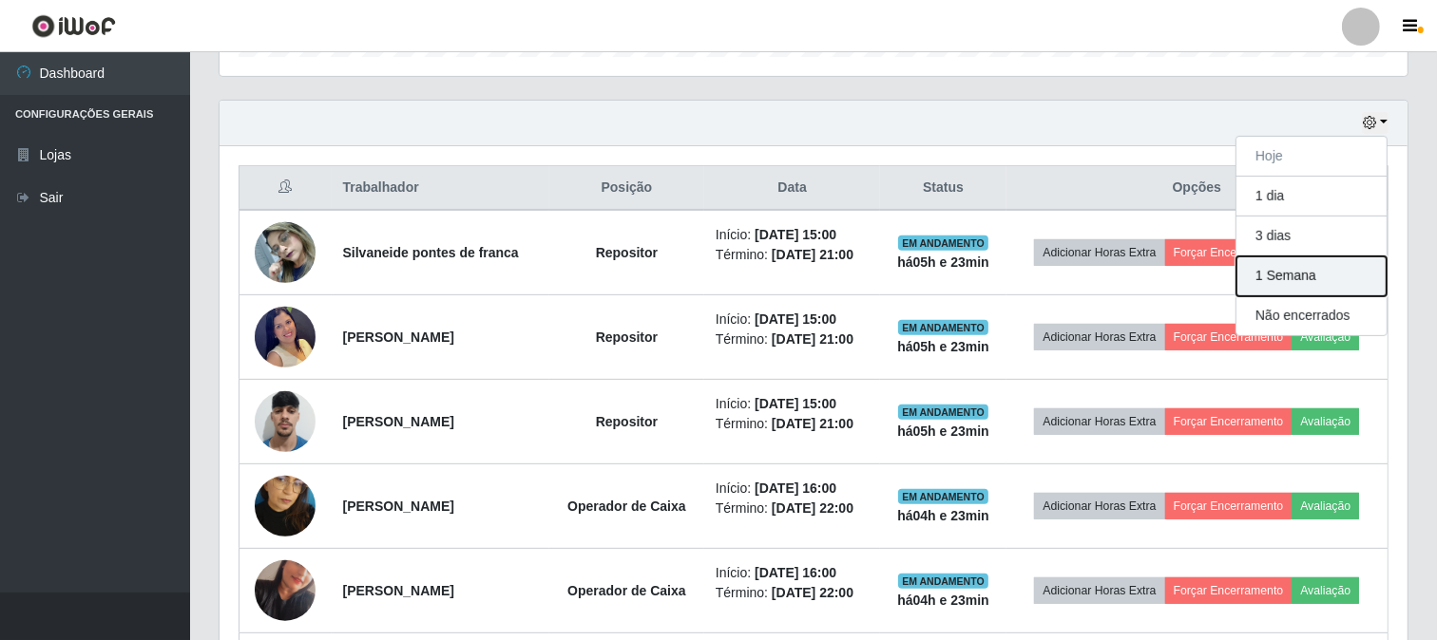
click at [1279, 279] on button "1 Semana" at bounding box center [1311, 277] width 150 height 40
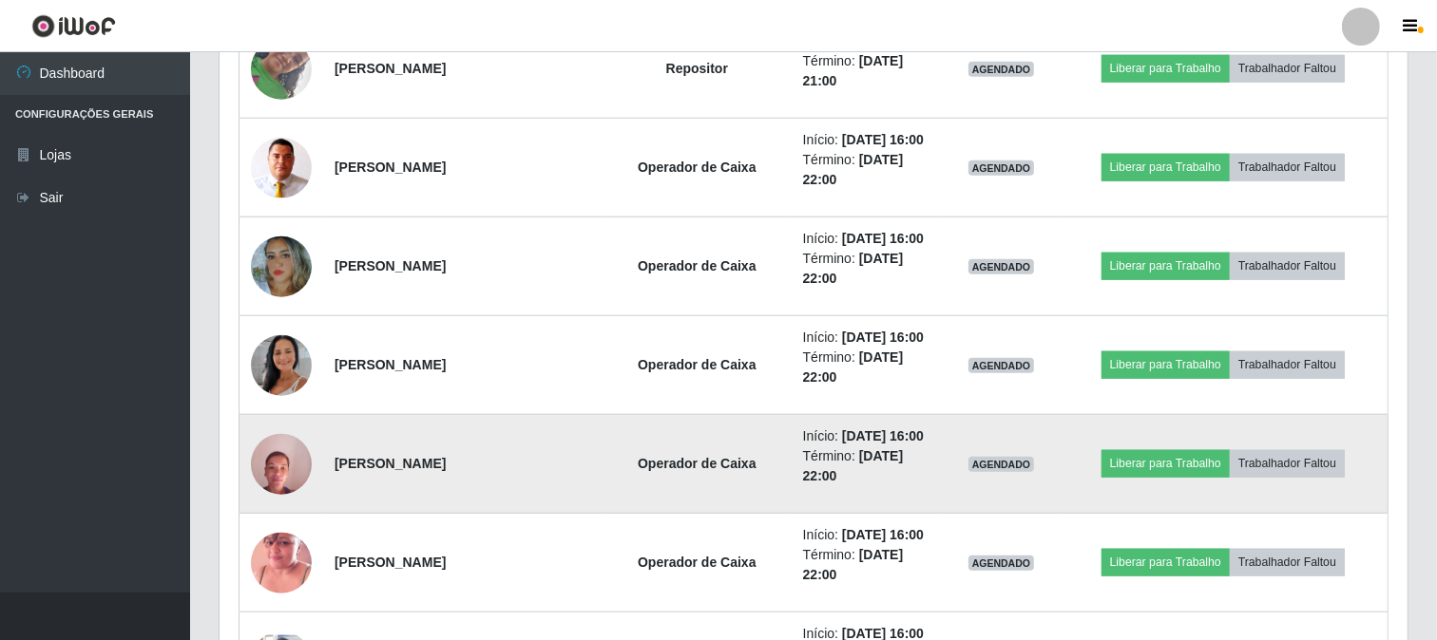
scroll to position [8013, 0]
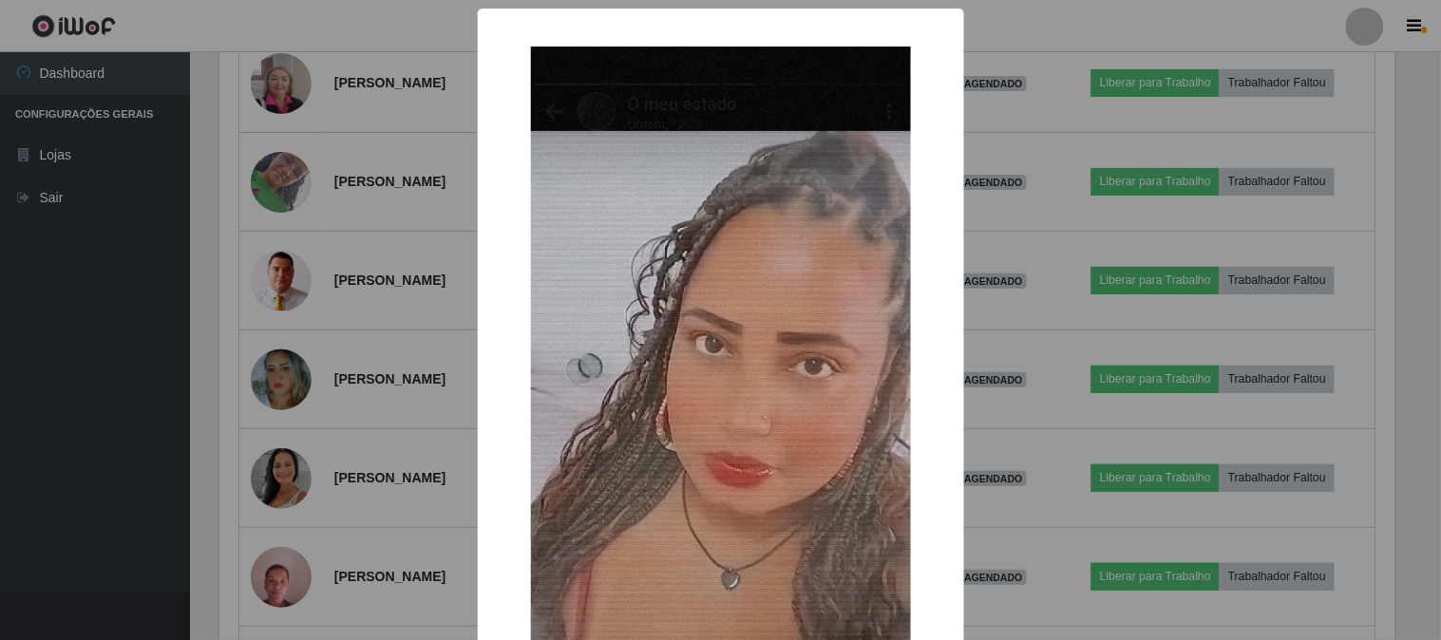
click at [301, 359] on div "× OK Cancel" at bounding box center [720, 320] width 1441 height 640
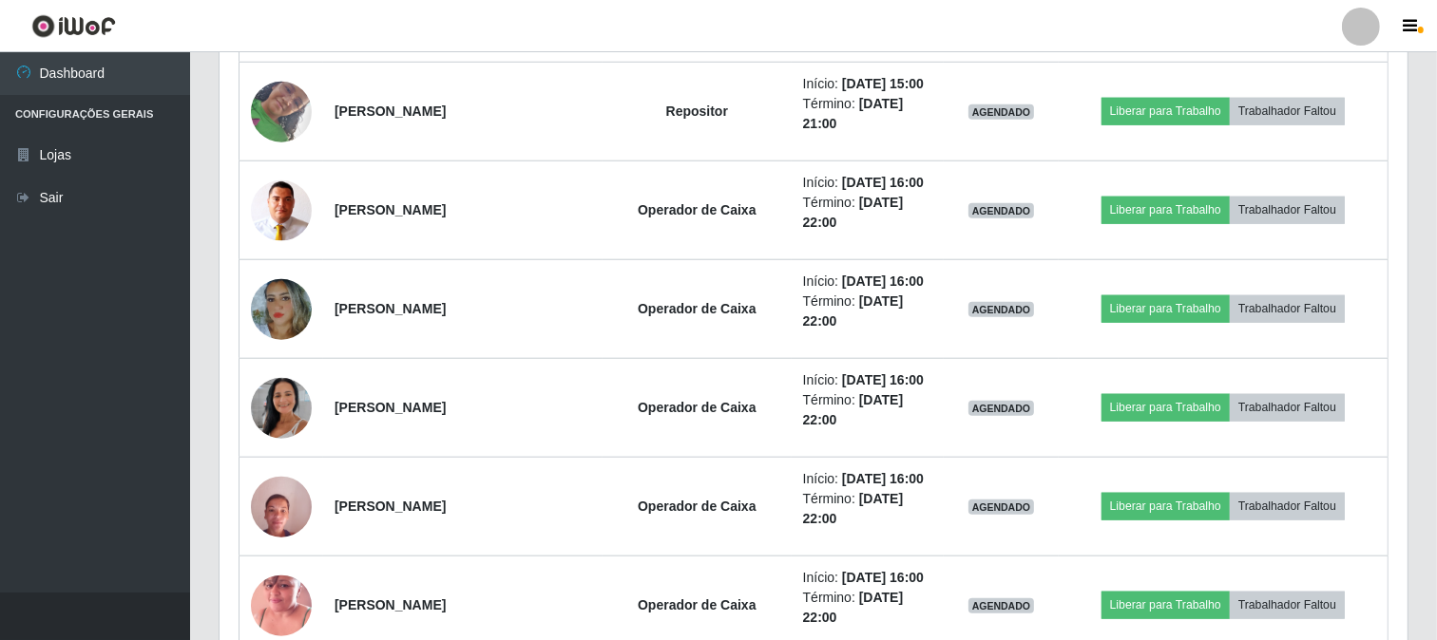
scroll to position [8119, 0]
